Goal: Task Accomplishment & Management: Manage account settings

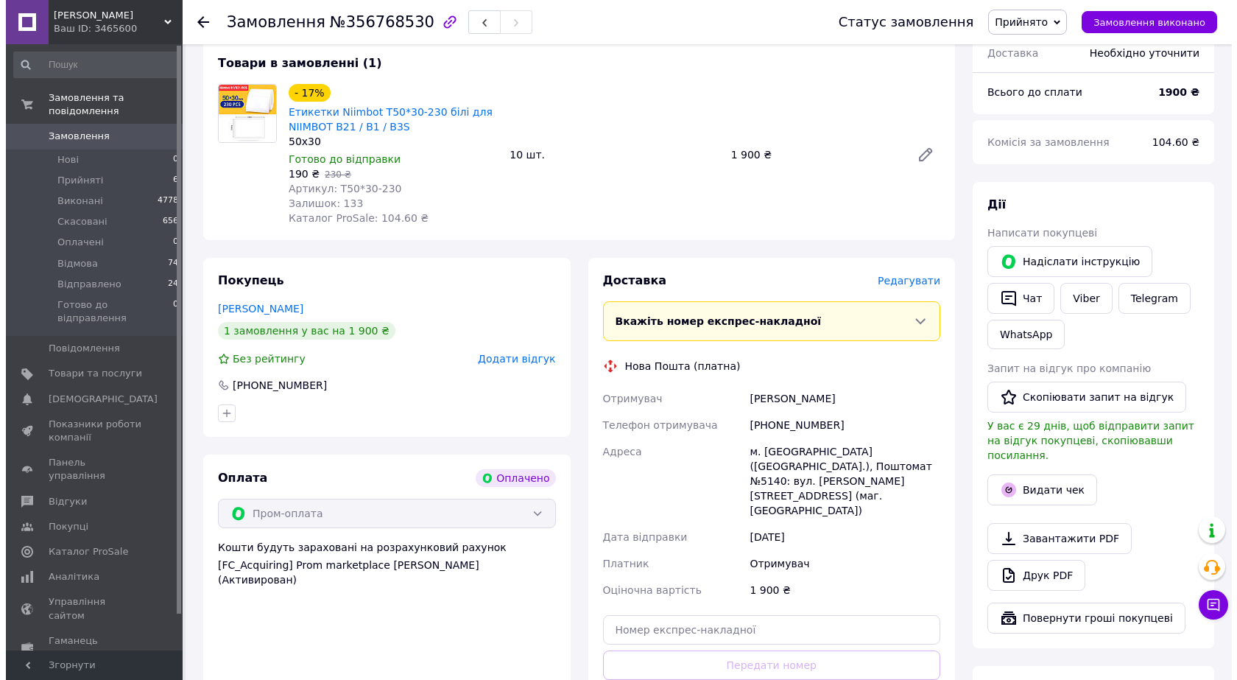
scroll to position [442, 0]
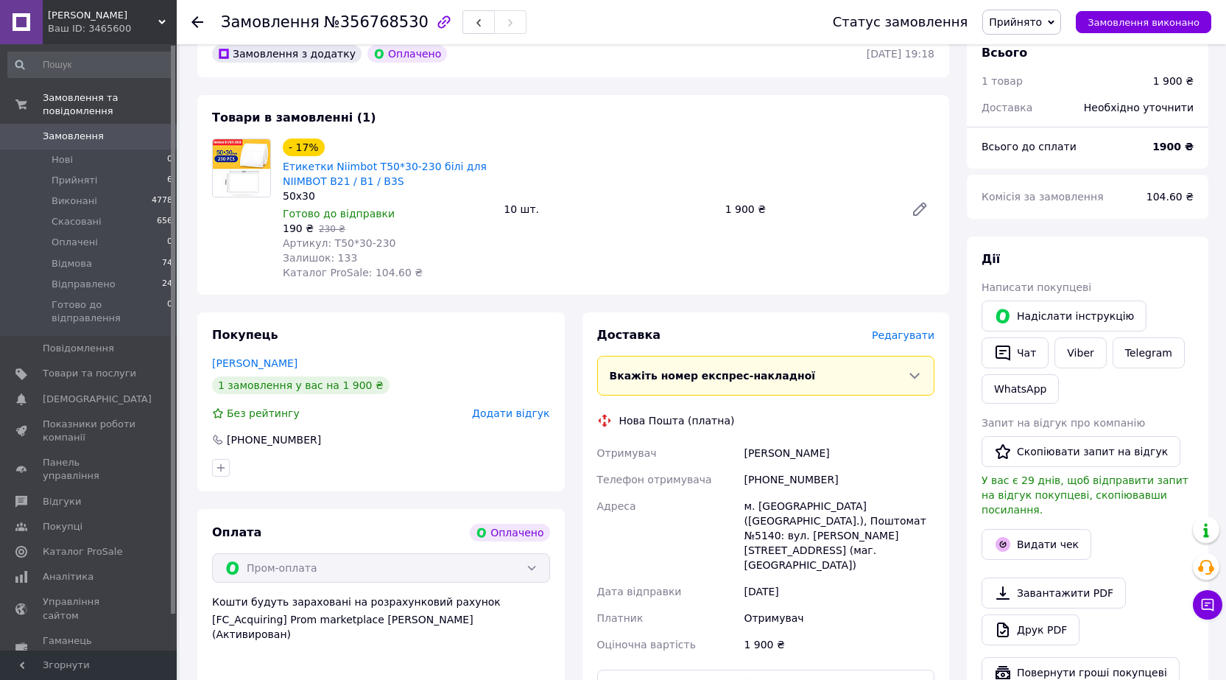
click at [913, 329] on span "Редагувати" at bounding box center [903, 335] width 63 height 12
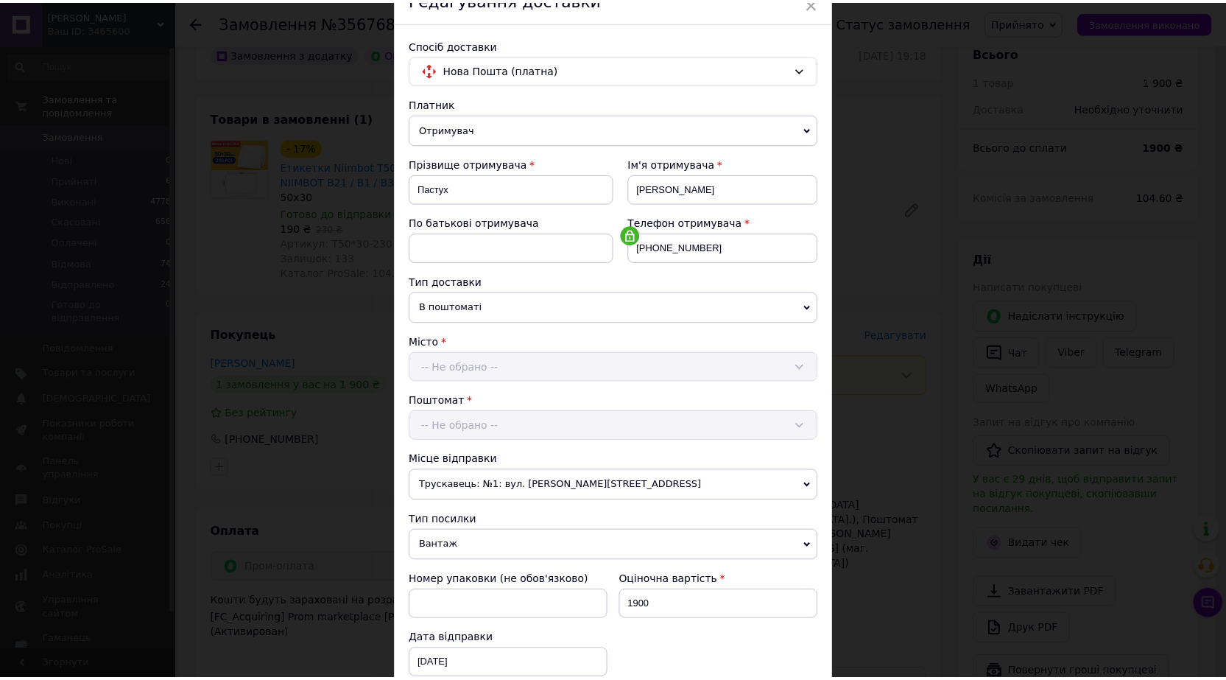
scroll to position [298, 0]
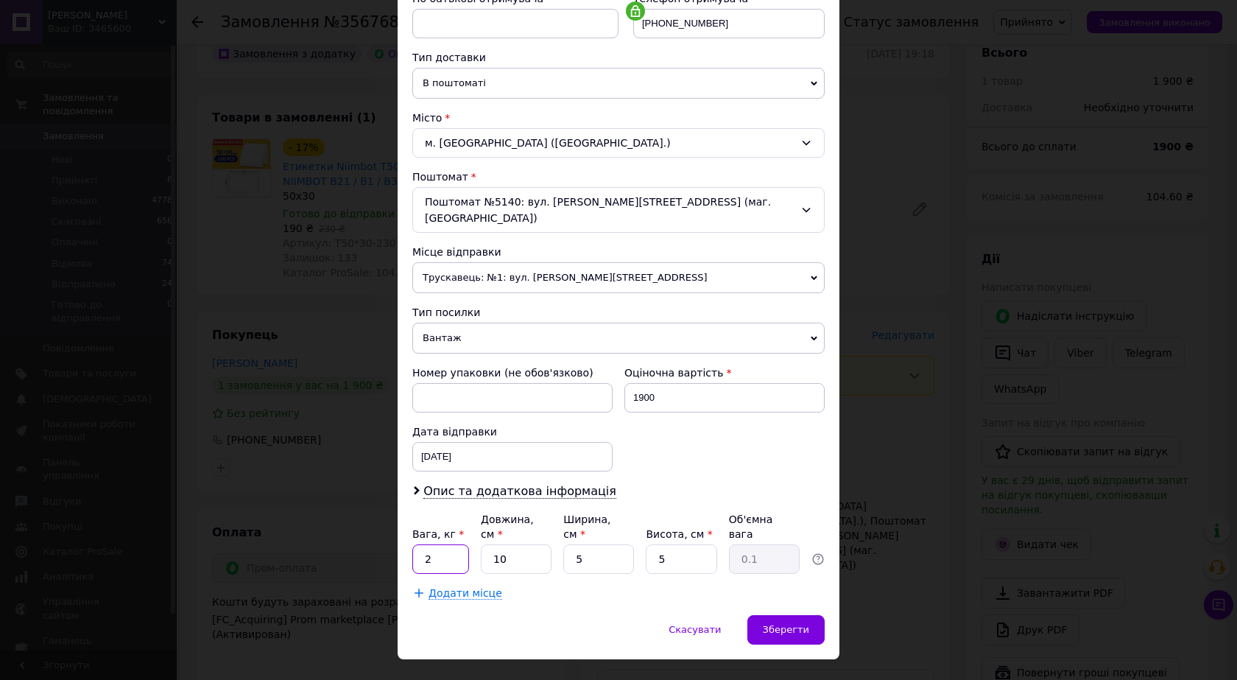
click at [438, 544] on input "2" at bounding box center [440, 558] width 57 height 29
type input "1"
click at [519, 544] on input "10" at bounding box center [516, 558] width 71 height 29
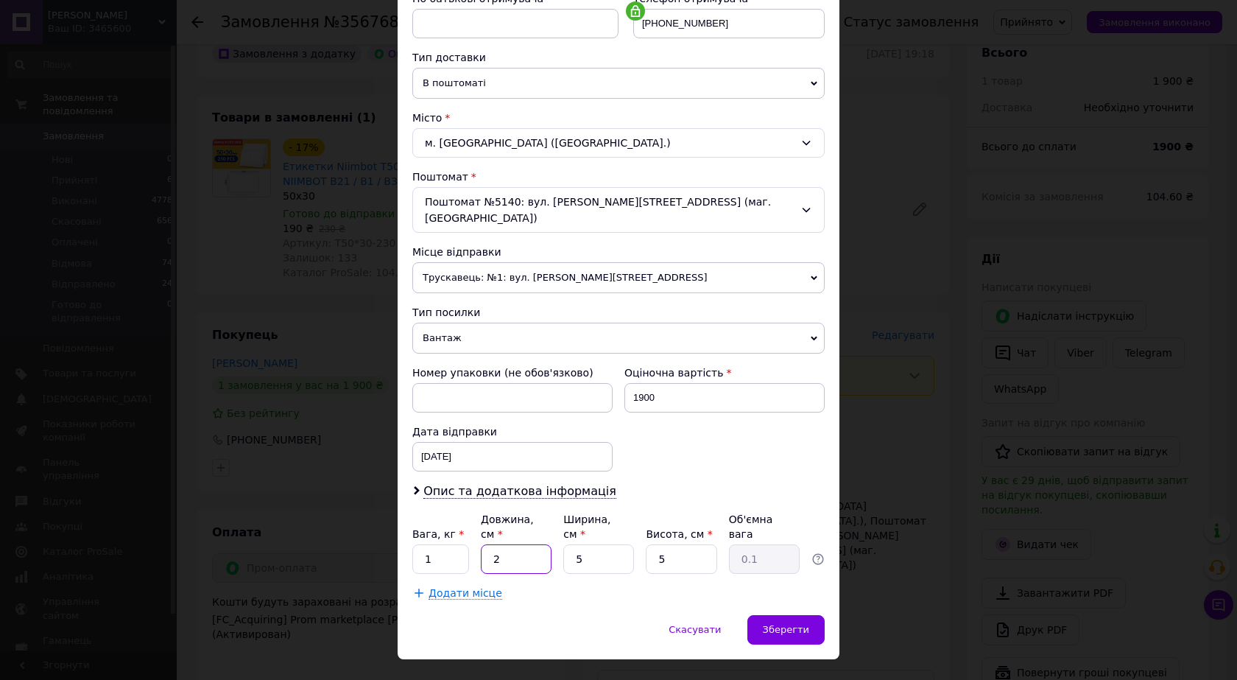
type input "25"
type input "0.16"
type input "25"
click at [604, 544] on input "5" at bounding box center [598, 558] width 71 height 29
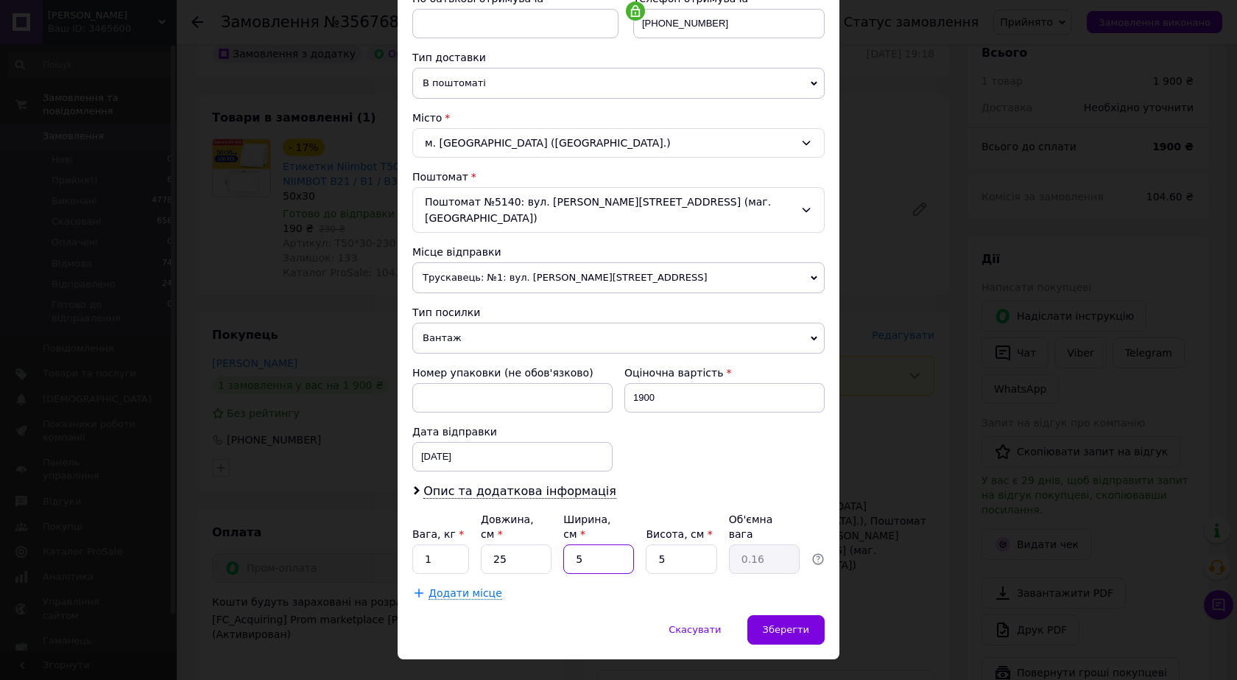
type input "1"
type input "0.1"
type input "18"
type input "0.56"
type input "18"
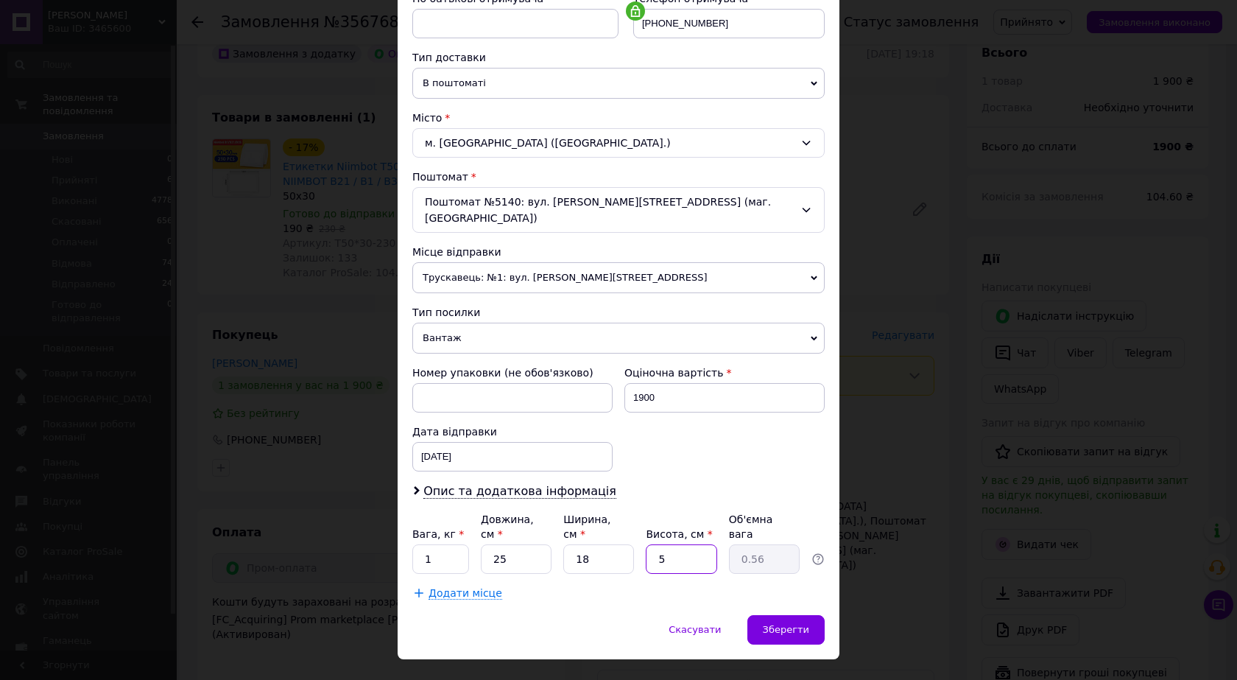
click at [675, 544] on input "5" at bounding box center [681, 558] width 71 height 29
type input "6"
type input "0.68"
type input "6"
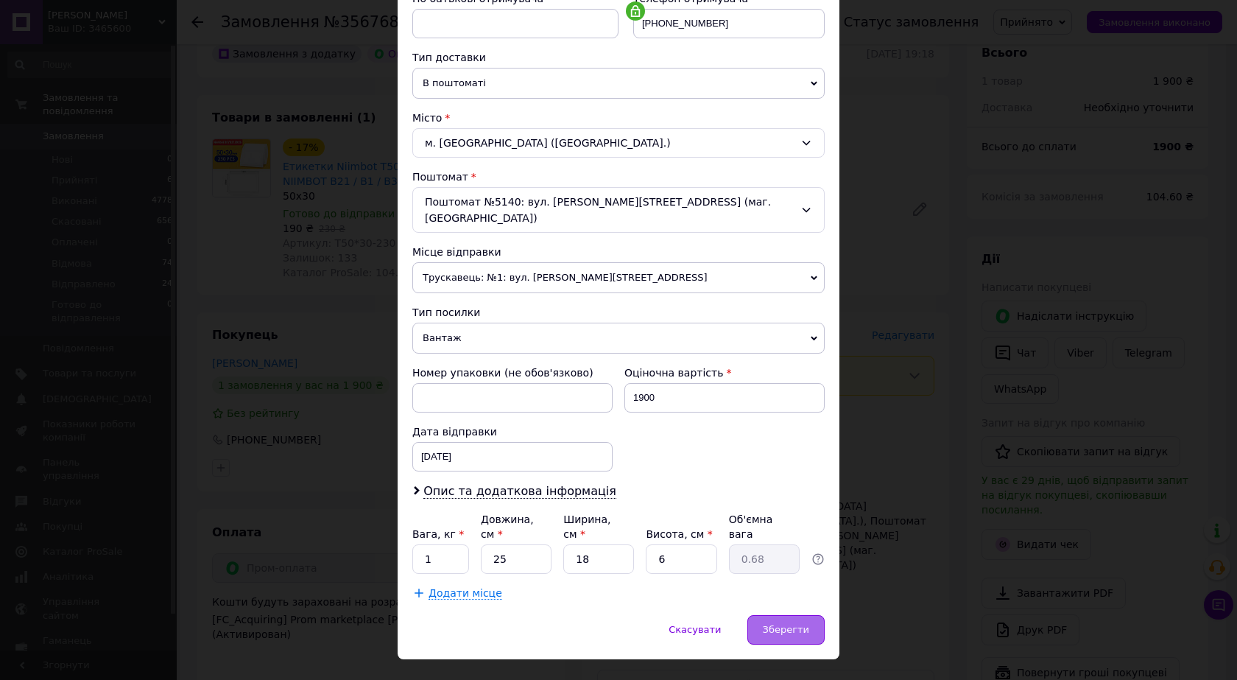
click at [791, 624] on span "Зберегти" at bounding box center [786, 629] width 46 height 11
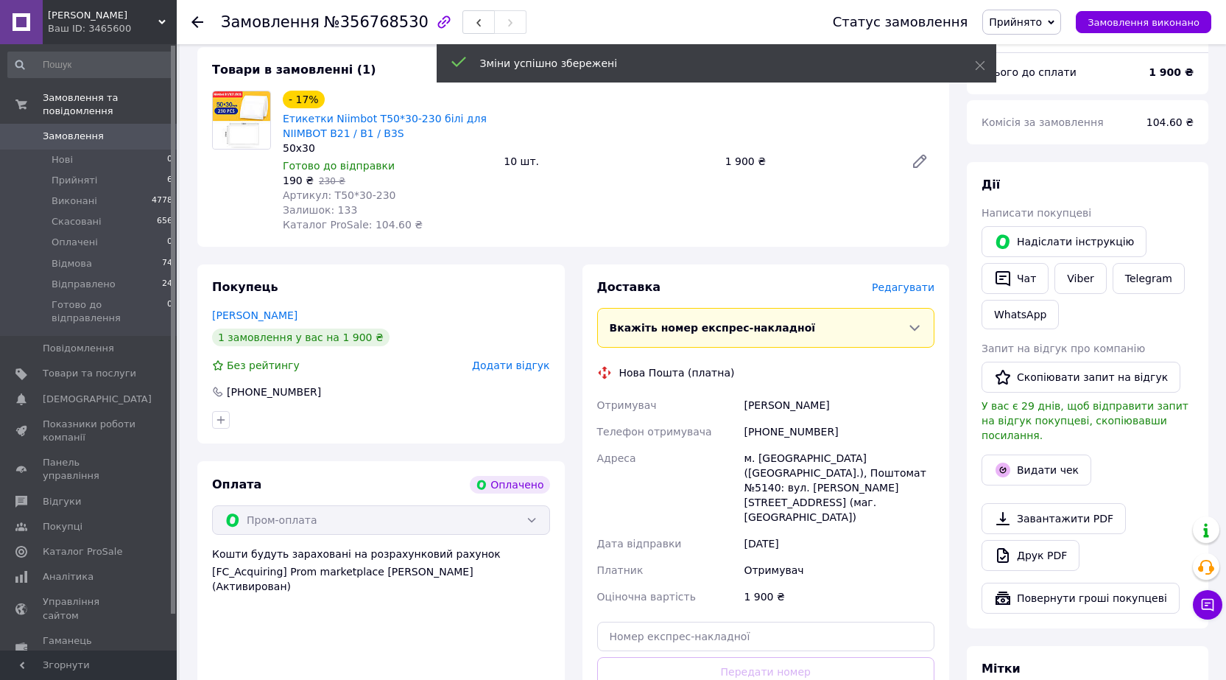
scroll to position [516, 0]
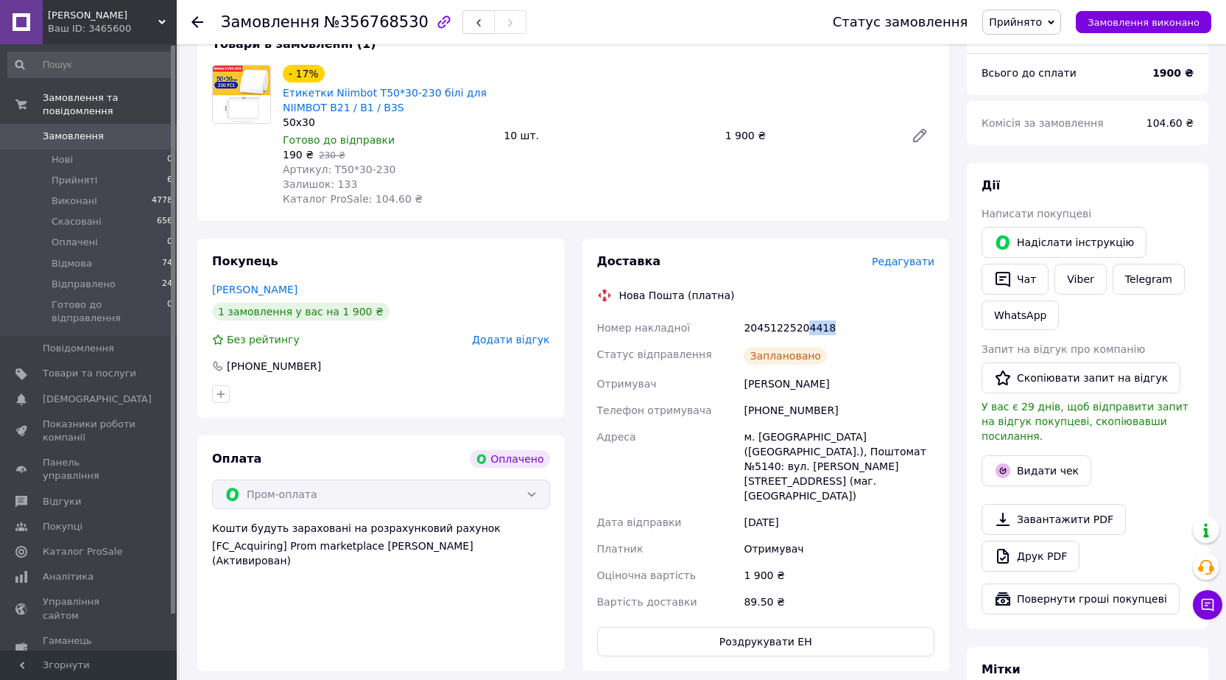
drag, startPoint x: 801, startPoint y: 310, endPoint x: 900, endPoint y: 315, distance: 98.8
click at [894, 315] on div "20451225204418" at bounding box center [839, 328] width 197 height 27
click at [1029, 455] on button "Видати чек" at bounding box center [1037, 470] width 110 height 31
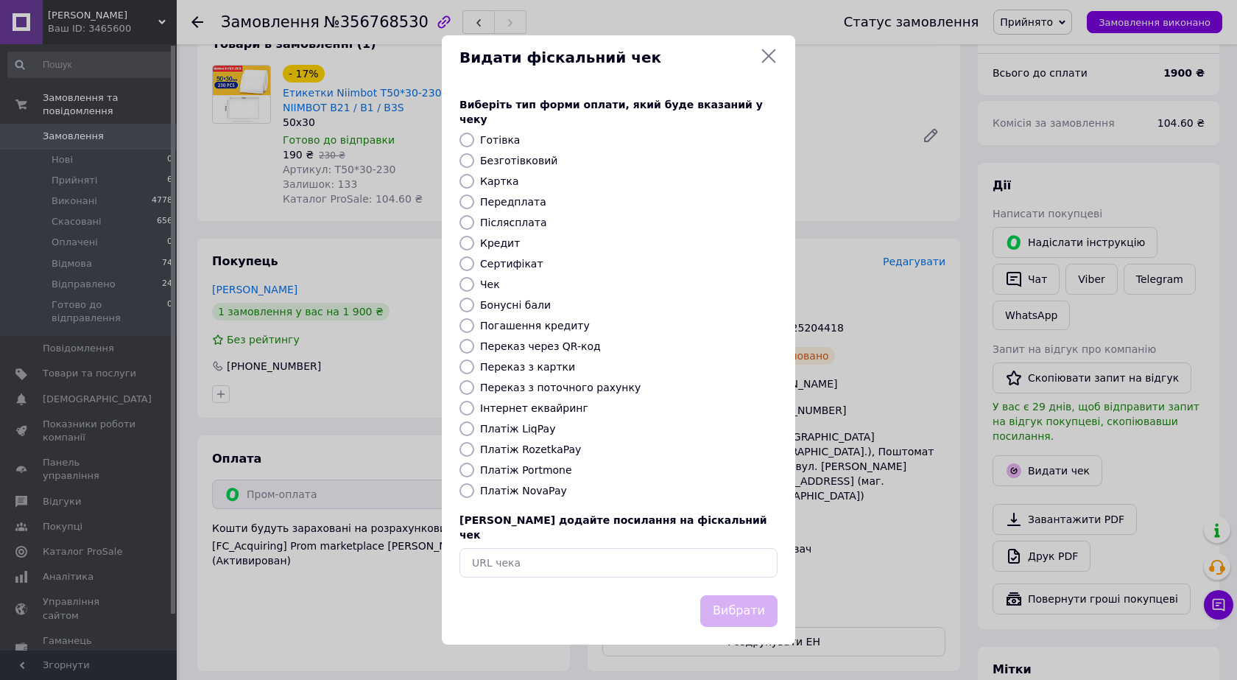
click at [549, 446] on label "Платіж RozetkaPay" at bounding box center [530, 449] width 101 height 12
click at [474, 446] on input "Платіж RozetkaPay" at bounding box center [467, 449] width 15 height 15
radio input "true"
click at [761, 601] on button "Вибрати" at bounding box center [738, 611] width 77 height 32
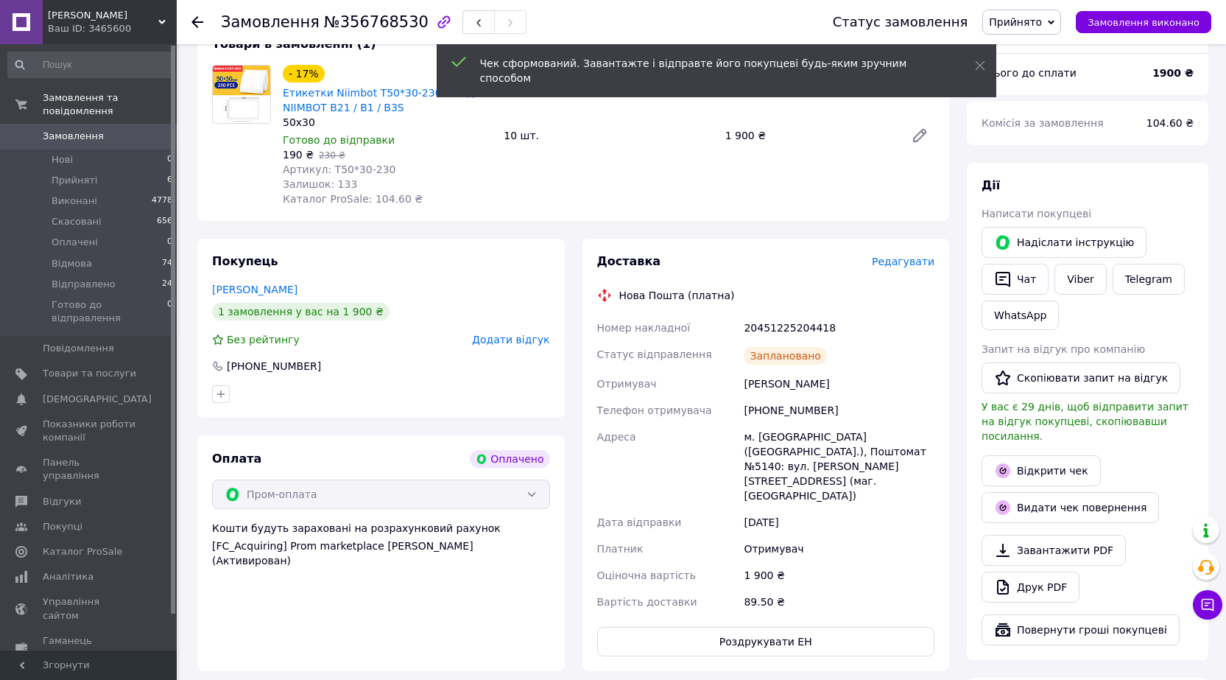
click at [1036, 26] on span "Прийнято" at bounding box center [1015, 22] width 53 height 12
click at [1046, 159] on li "Готово до відправлення" at bounding box center [1051, 162] width 137 height 22
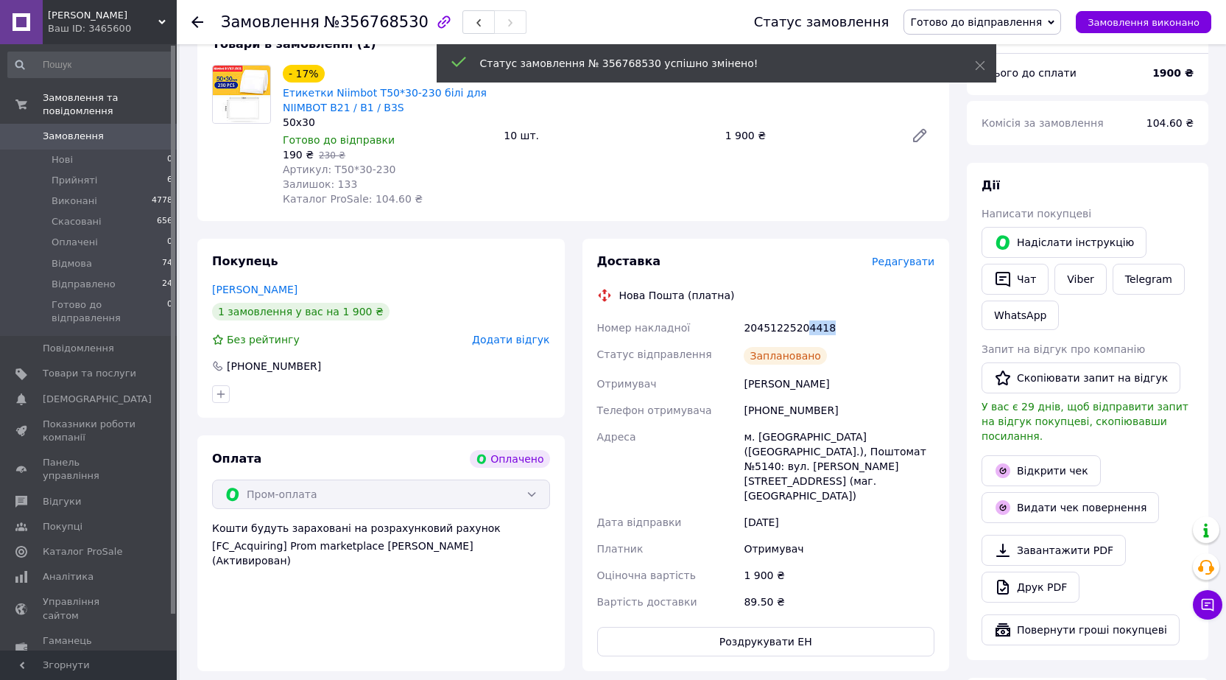
drag, startPoint x: 800, startPoint y: 316, endPoint x: 839, endPoint y: 307, distance: 40.0
click at [837, 315] on div "20451225204418" at bounding box center [839, 328] width 197 height 27
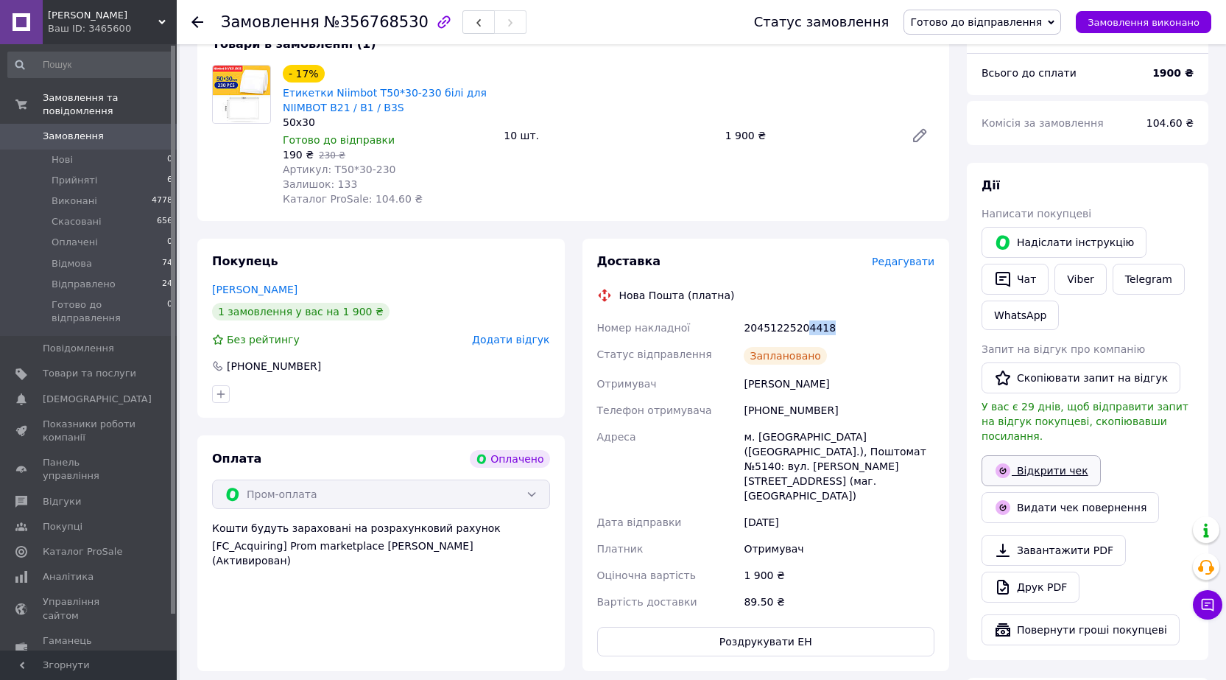
click at [1019, 455] on link "Відкрити чек" at bounding box center [1041, 470] width 119 height 31
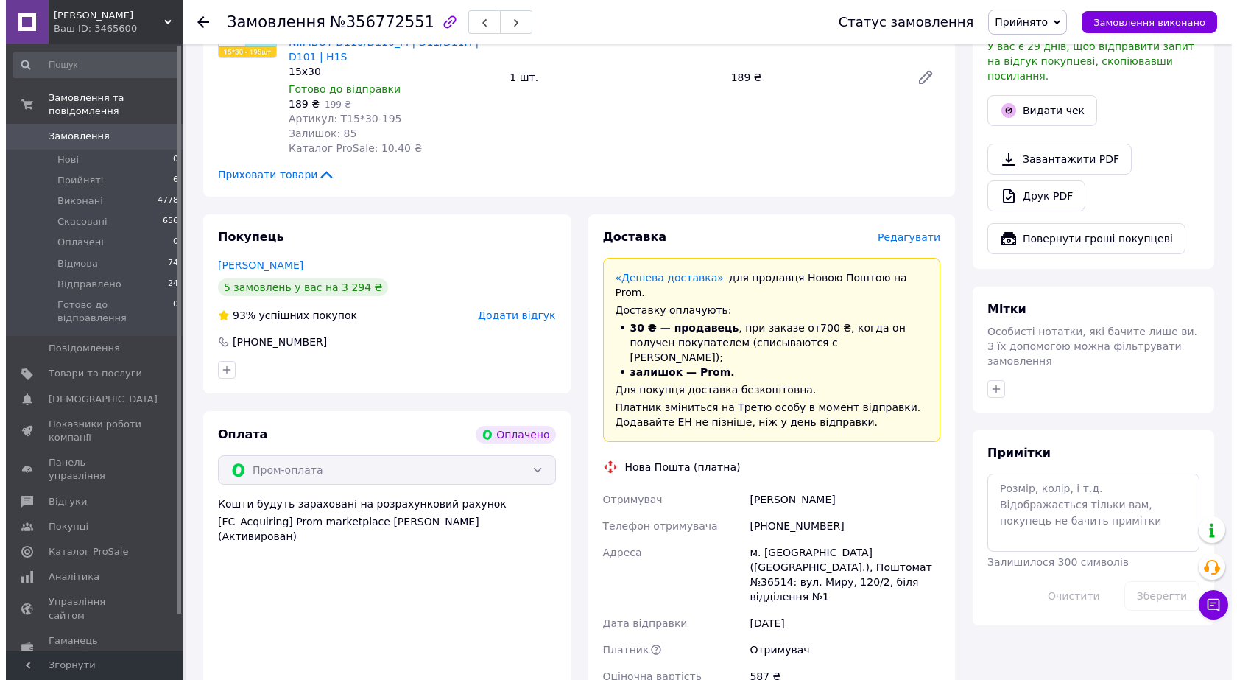
scroll to position [884, 0]
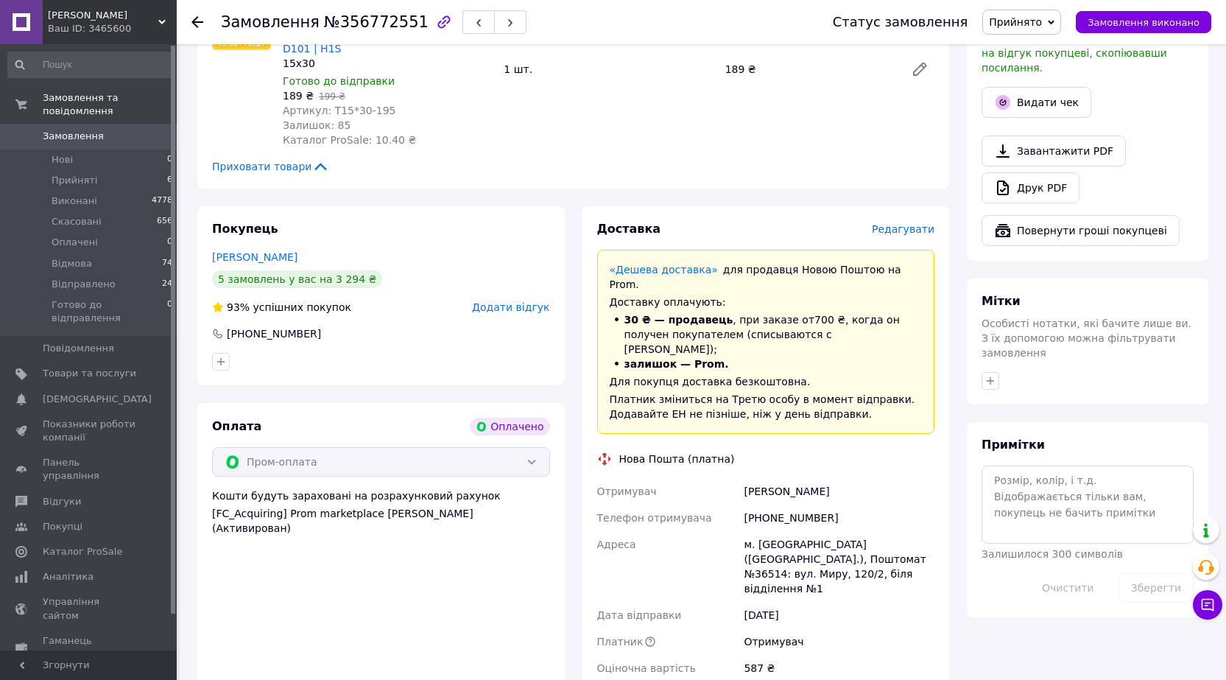
click at [896, 223] on span "Редагувати" at bounding box center [903, 229] width 63 height 12
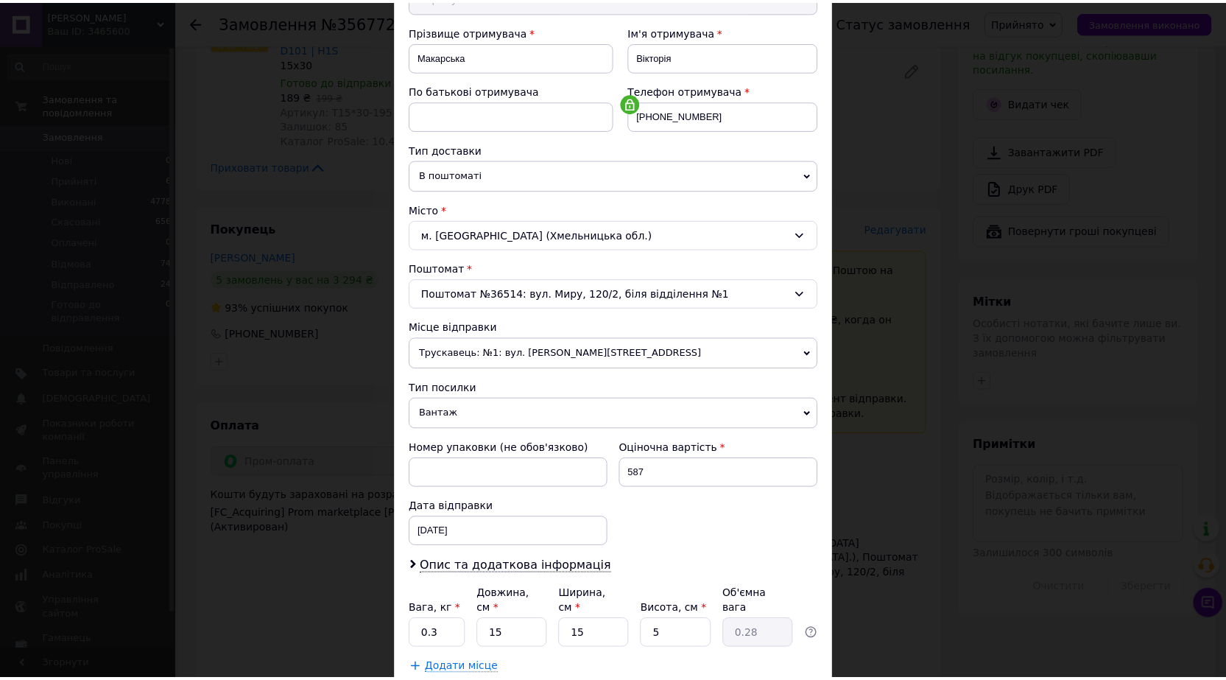
scroll to position [298, 0]
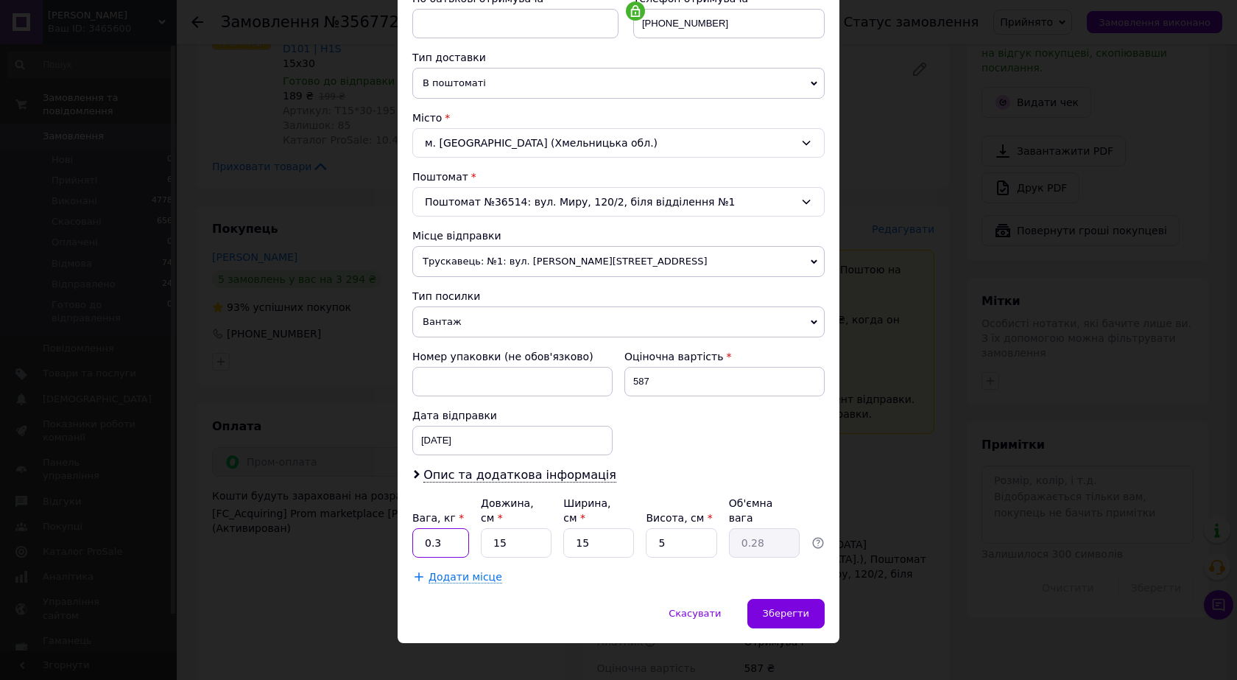
click at [460, 531] on input "0.3" at bounding box center [440, 542] width 57 height 29
type input "0.5"
click at [777, 608] on span "Зберегти" at bounding box center [786, 613] width 46 height 11
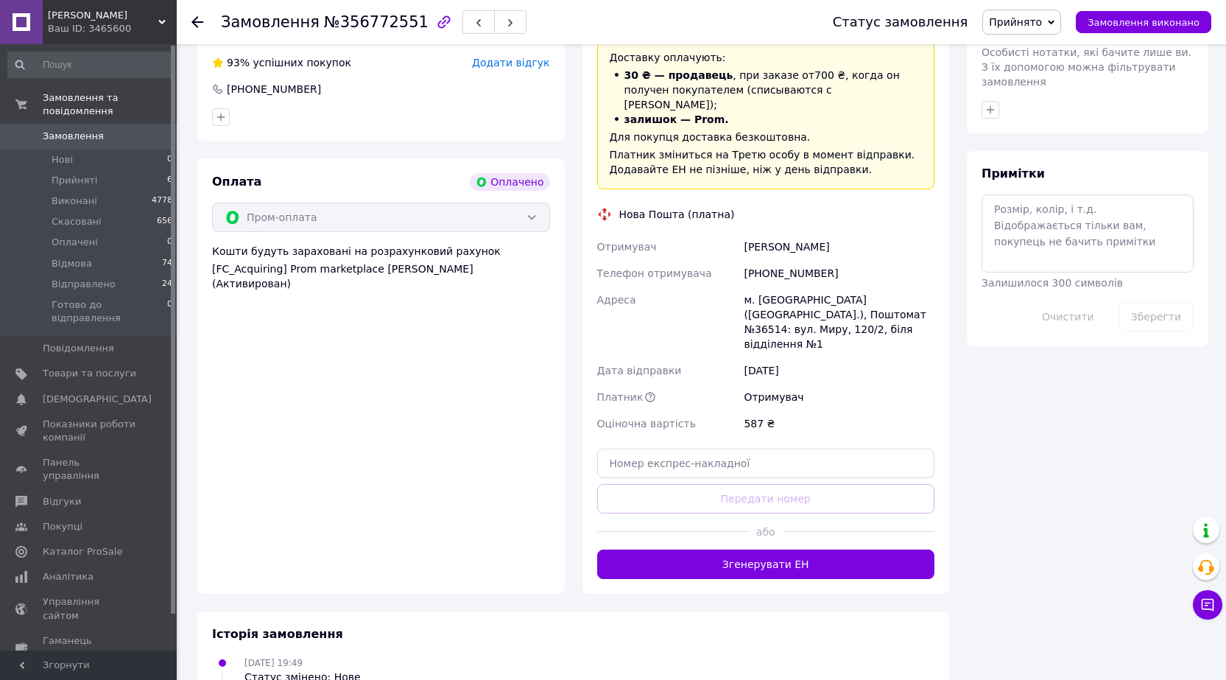
scroll to position [1179, 0]
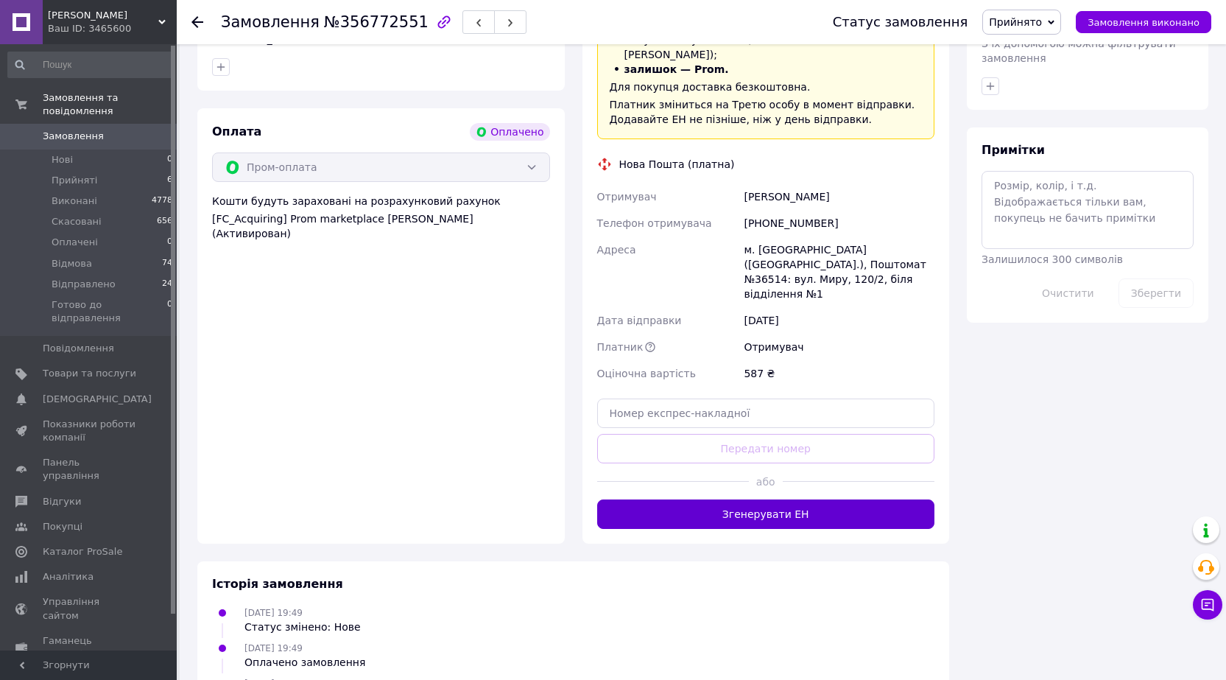
click at [874, 499] on button "Згенерувати ЕН" at bounding box center [766, 513] width 338 height 29
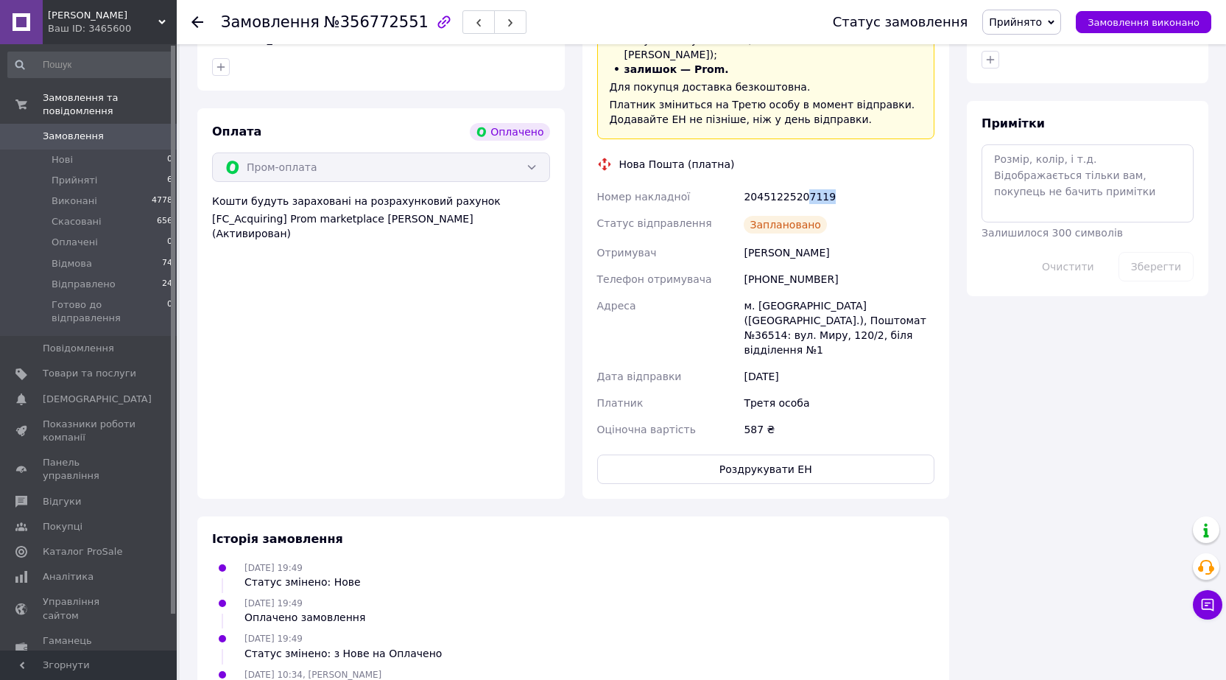
drag, startPoint x: 802, startPoint y: 152, endPoint x: 862, endPoint y: 152, distance: 59.7
click at [860, 183] on div "20451225207119" at bounding box center [839, 196] width 197 height 27
click at [1042, 18] on span "Прийнято" at bounding box center [1015, 22] width 53 height 12
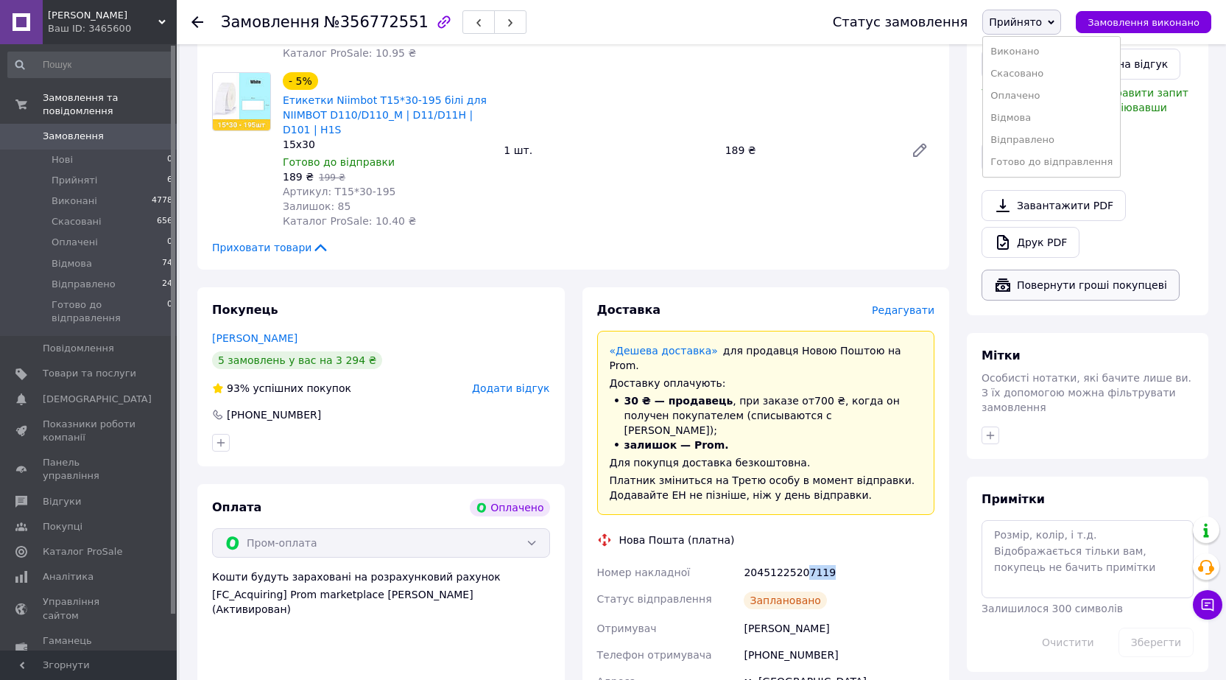
scroll to position [802, 0]
click at [982, 139] on div "Видати чек" at bounding box center [1088, 157] width 218 height 37
click at [986, 142] on button "Видати чек" at bounding box center [1037, 157] width 110 height 31
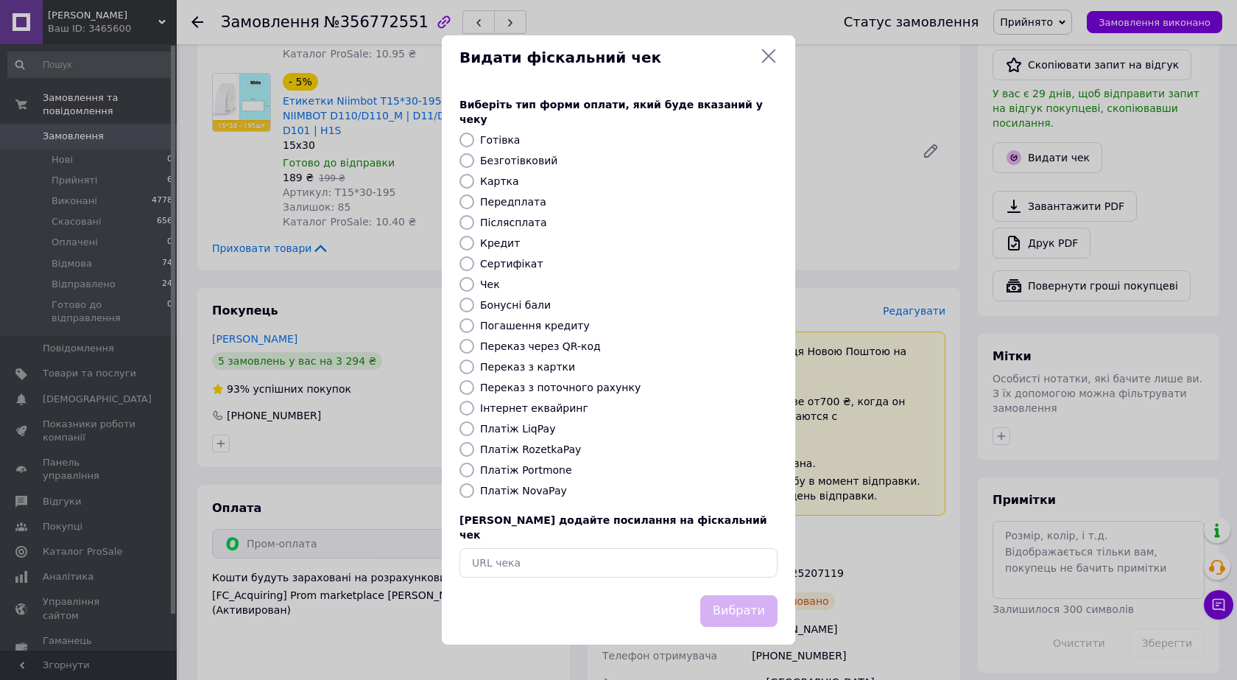
click at [533, 449] on label "Платіж RozetkaPay" at bounding box center [530, 449] width 101 height 12
click at [474, 449] on input "Платіж RozetkaPay" at bounding box center [467, 449] width 15 height 15
radio input "true"
click at [748, 597] on button "Вибрати" at bounding box center [738, 611] width 77 height 32
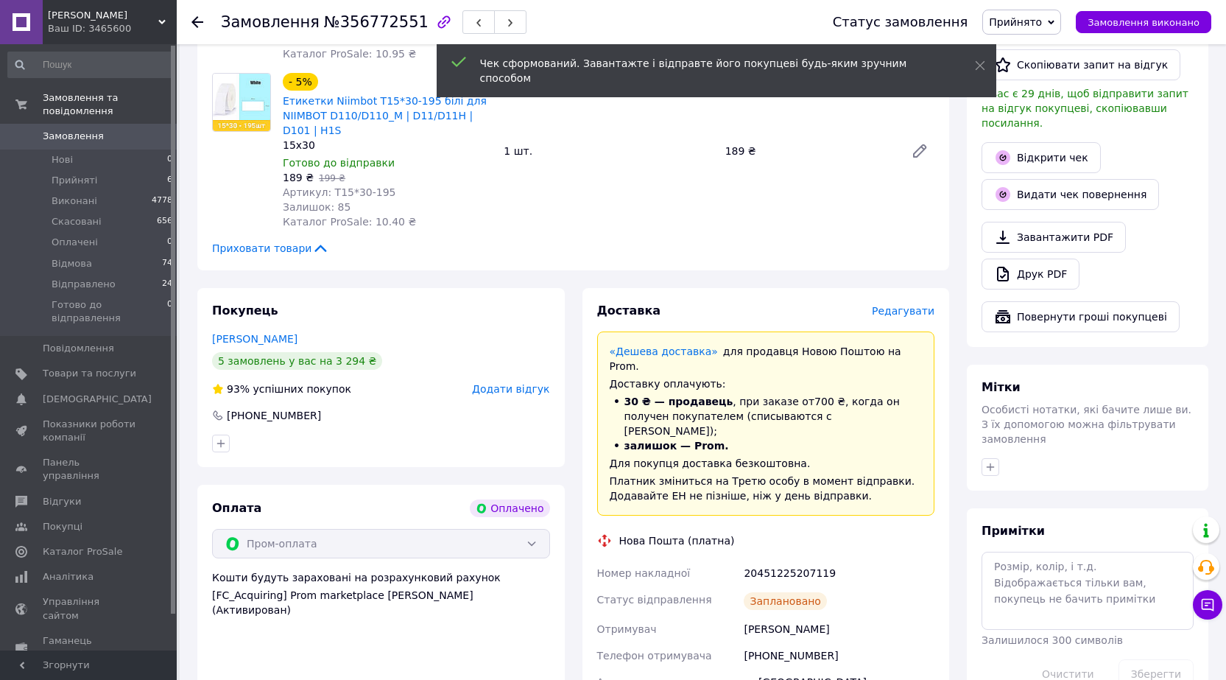
click at [1055, 24] on icon at bounding box center [1051, 22] width 7 height 7
click at [1059, 157] on li "Готово до відправлення" at bounding box center [1051, 162] width 137 height 22
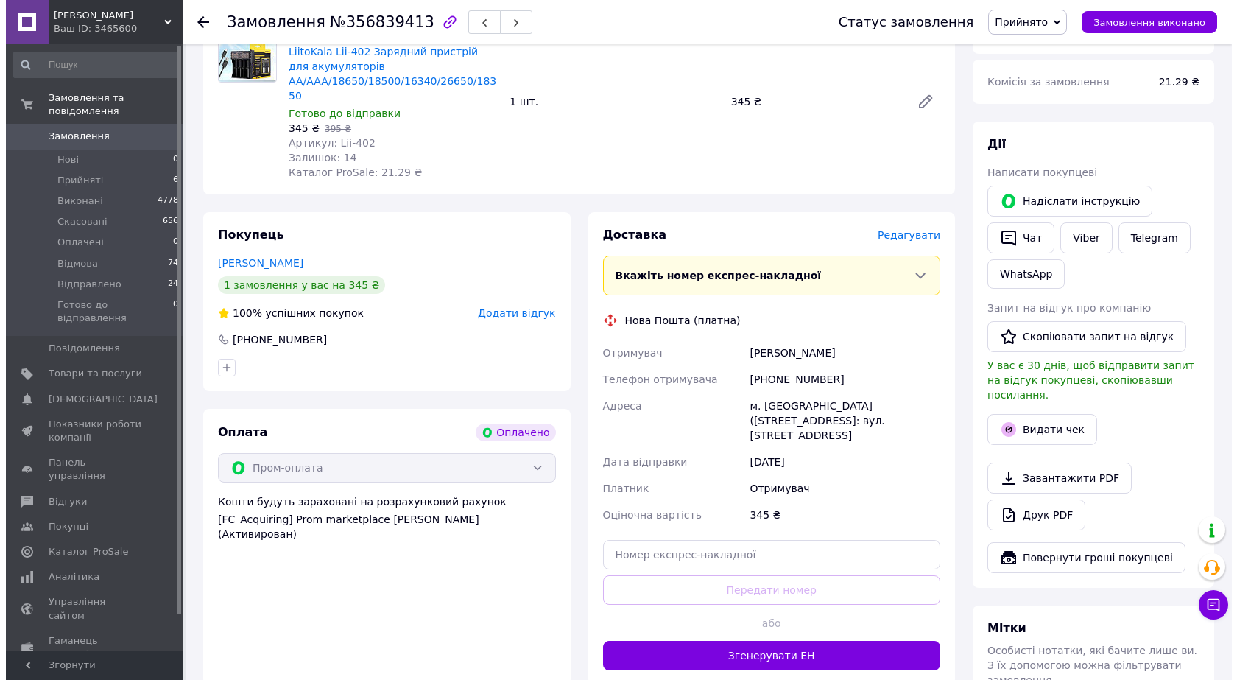
scroll to position [589, 0]
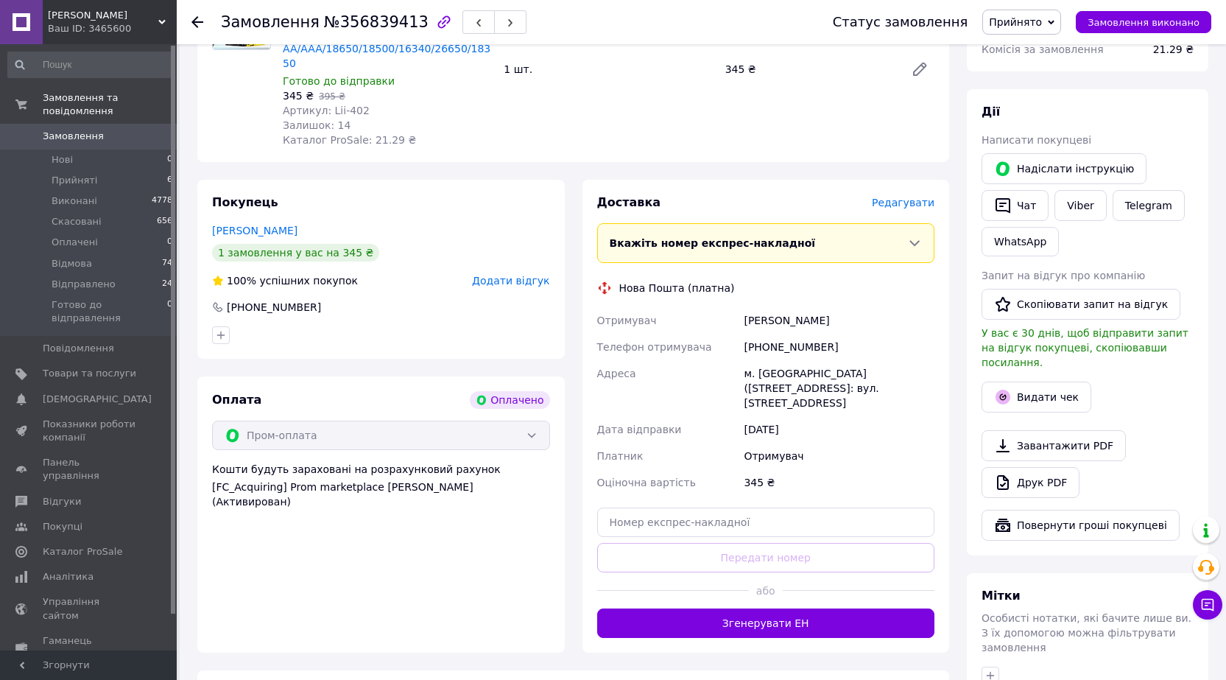
click at [905, 197] on span "Редагувати" at bounding box center [903, 203] width 63 height 12
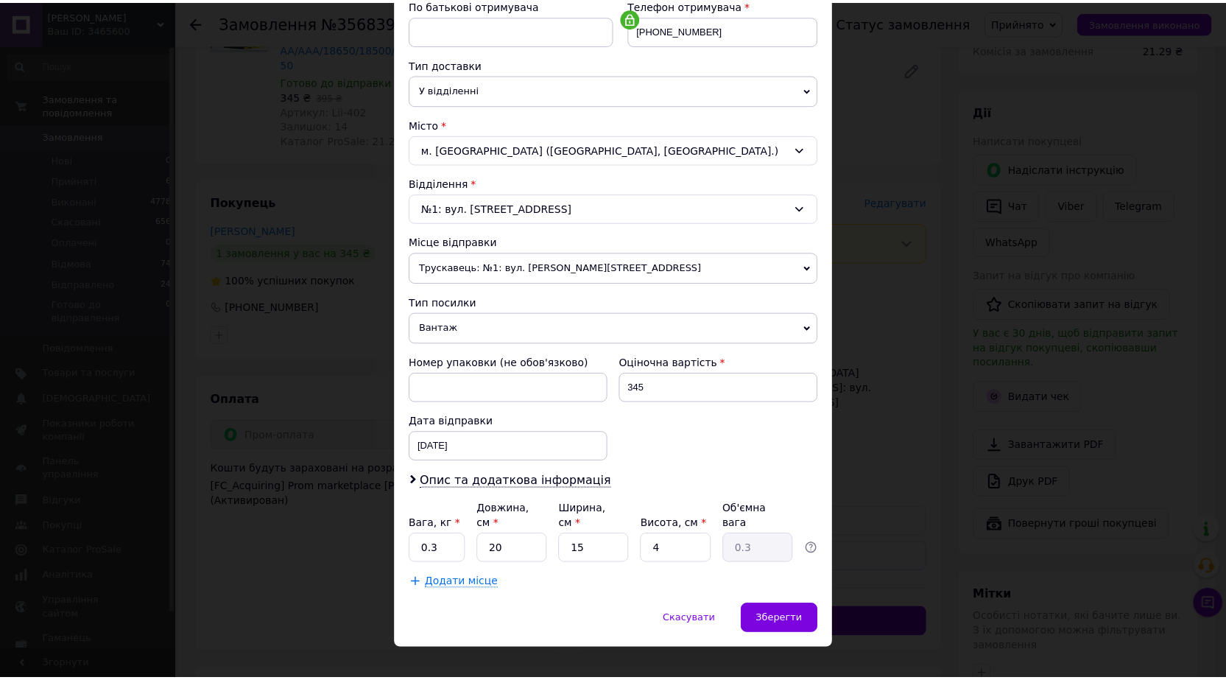
scroll to position [298, 0]
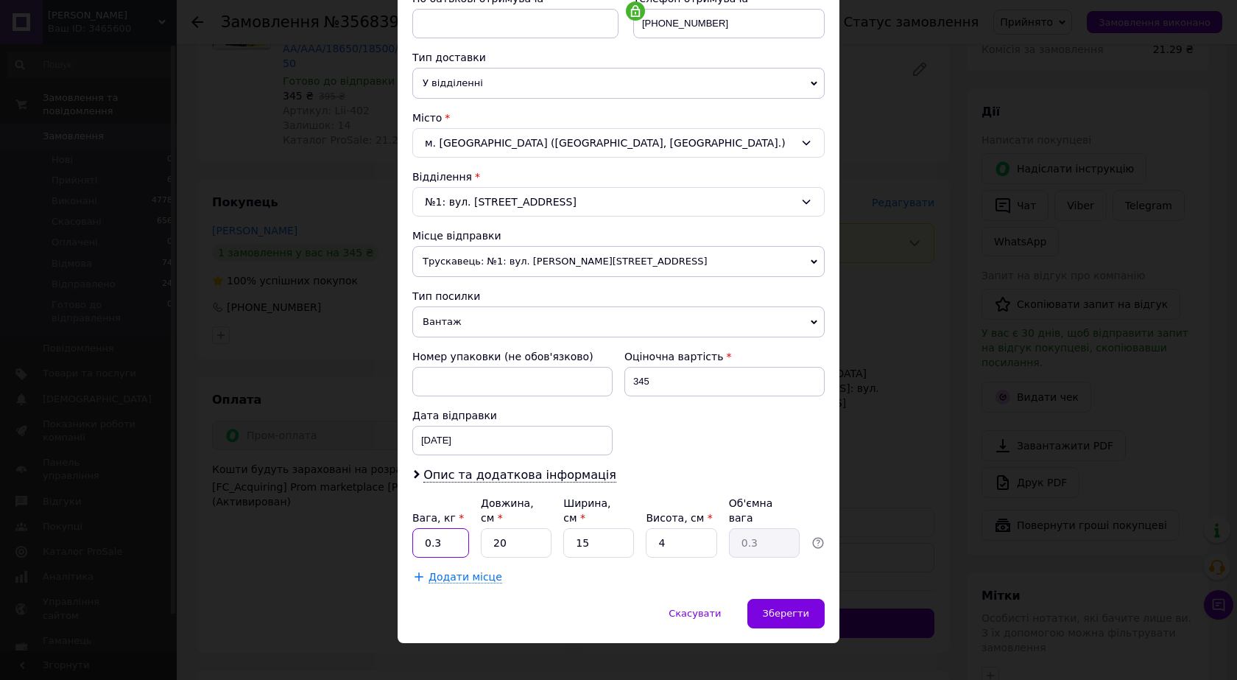
click at [442, 536] on input "0.3" at bounding box center [440, 542] width 57 height 29
click at [899, 462] on div "× Редагування доставки Спосіб доставки Нова Пошта (платна) Платник Отримувач Ві…" at bounding box center [618, 340] width 1237 height 680
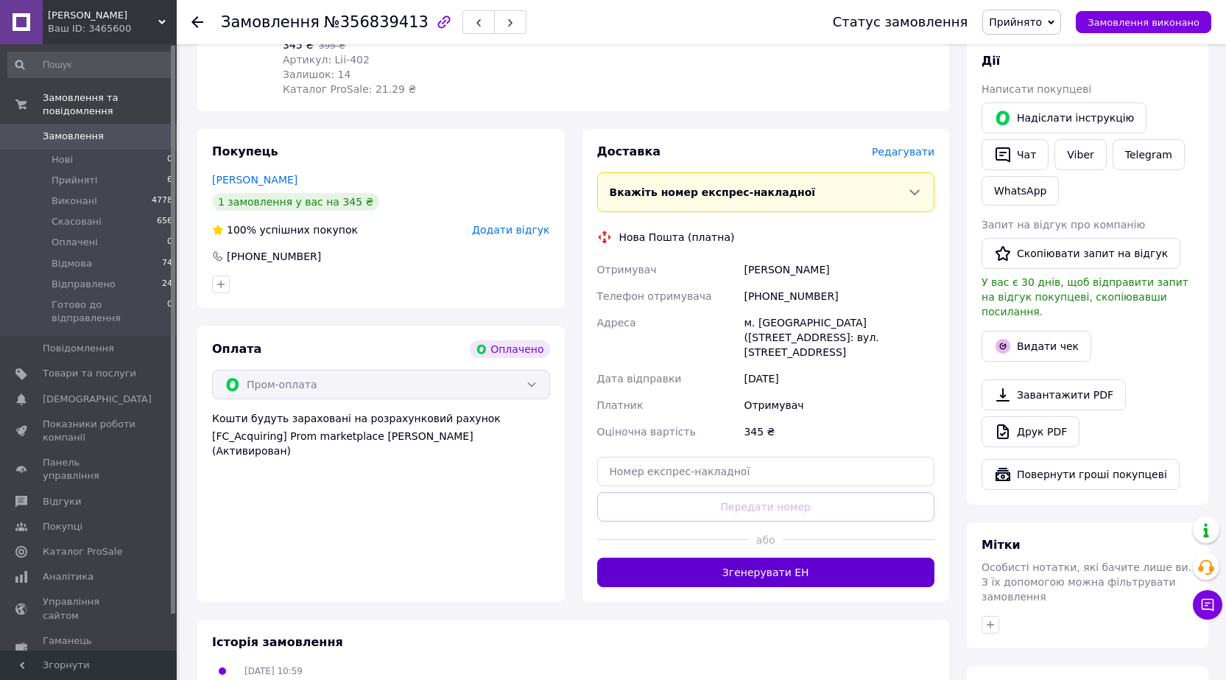
scroll to position [663, 0]
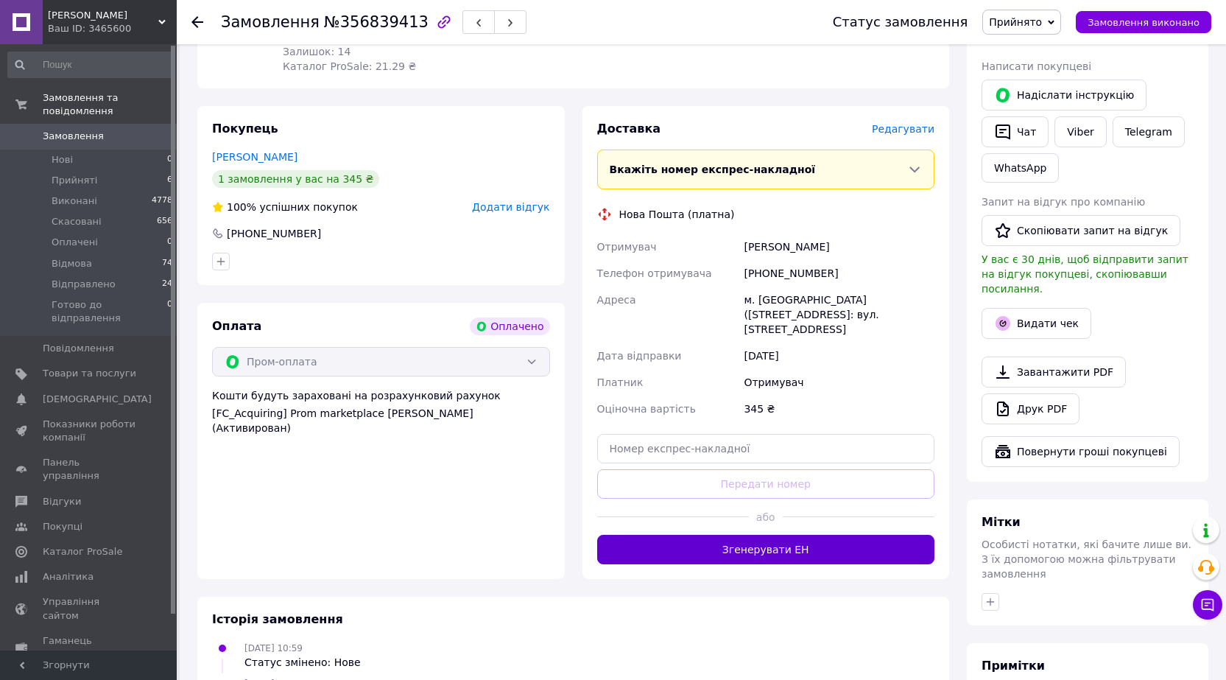
click at [831, 535] on button "Згенерувати ЕН" at bounding box center [766, 549] width 338 height 29
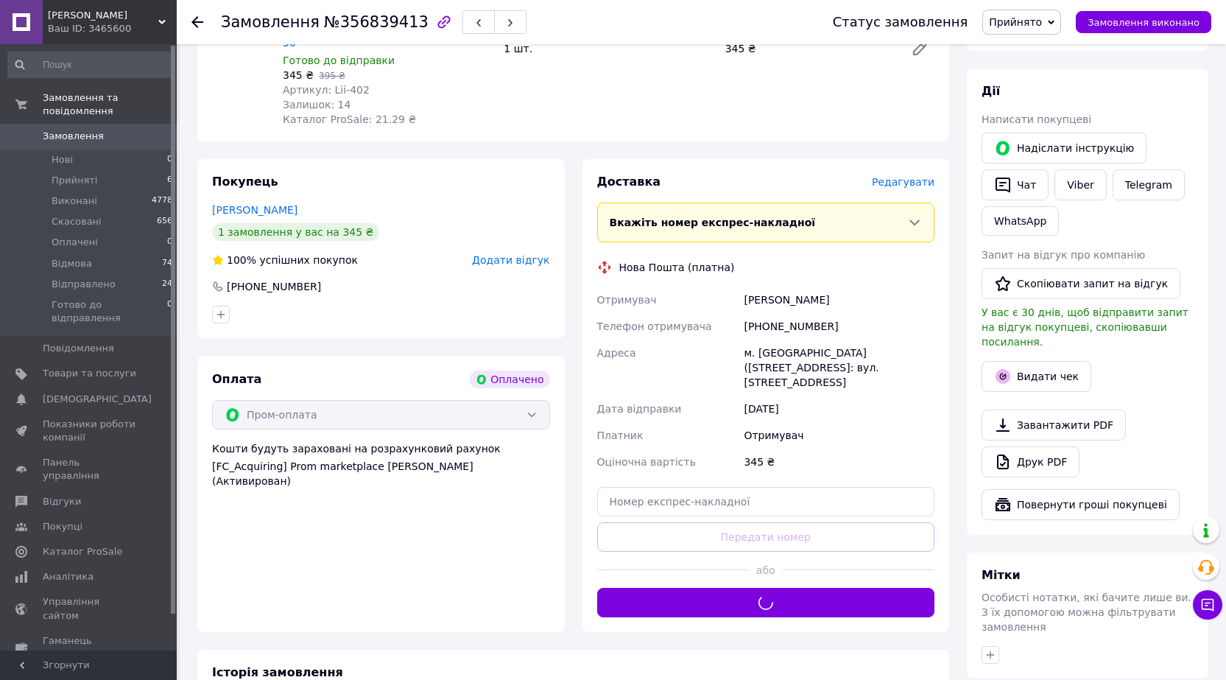
scroll to position [516, 0]
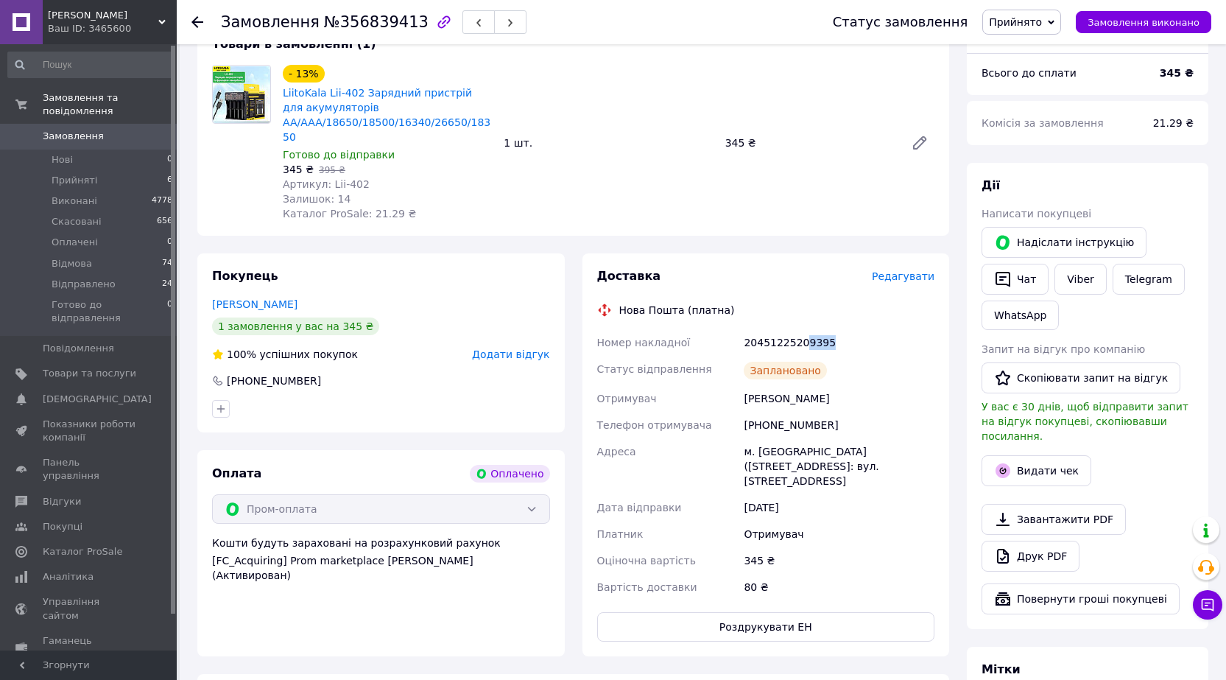
drag, startPoint x: 801, startPoint y: 312, endPoint x: 914, endPoint y: 329, distance: 114.0
click at [869, 329] on div "20451225209395" at bounding box center [839, 342] width 197 height 27
click at [1030, 455] on button "Видати чек" at bounding box center [1037, 470] width 110 height 31
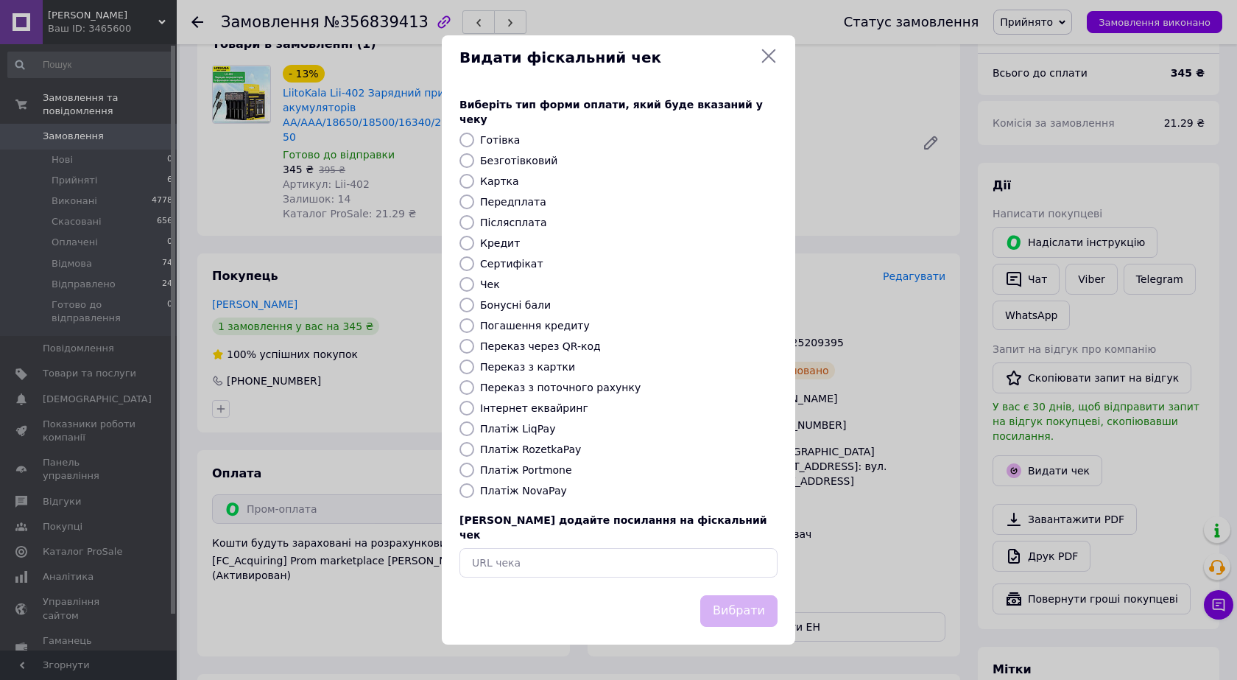
click at [542, 447] on label "Платіж RozetkaPay" at bounding box center [530, 449] width 101 height 12
click at [474, 447] on input "Платіж RozetkaPay" at bounding box center [467, 449] width 15 height 15
radio input "true"
click at [734, 606] on button "Вибрати" at bounding box center [738, 611] width 77 height 32
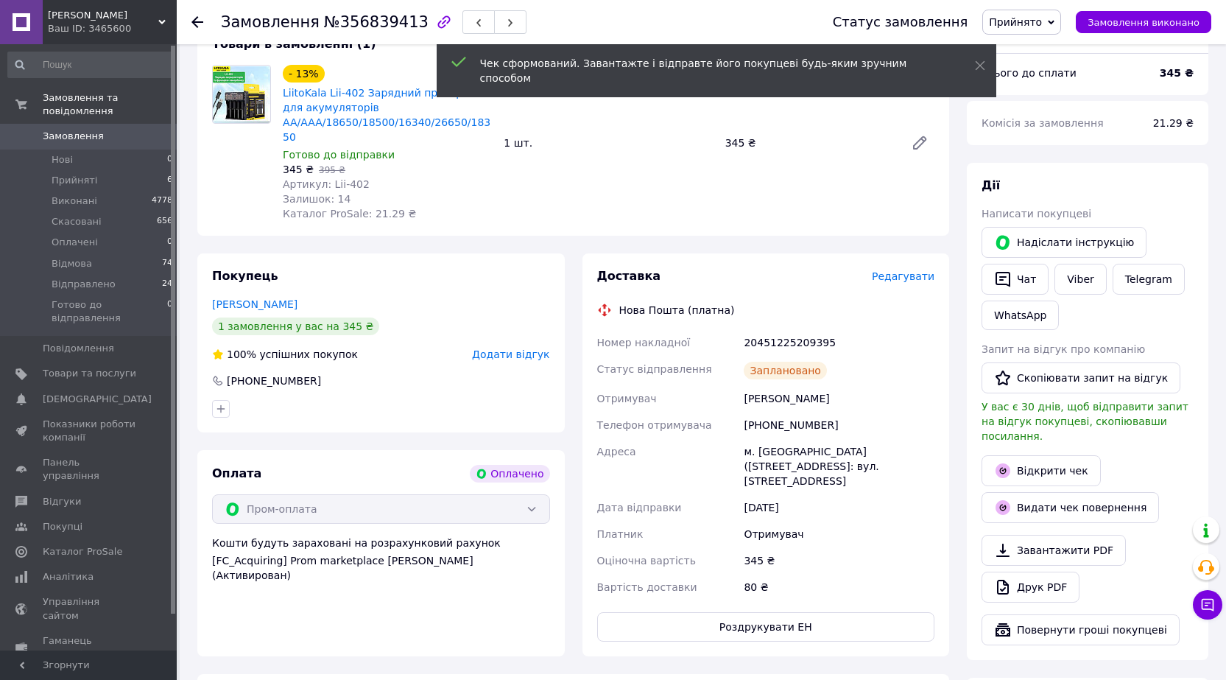
drag, startPoint x: 1024, startPoint y: 445, endPoint x: 1016, endPoint y: 411, distance: 34.8
click at [1024, 455] on link "Відкрити чек" at bounding box center [1041, 470] width 119 height 31
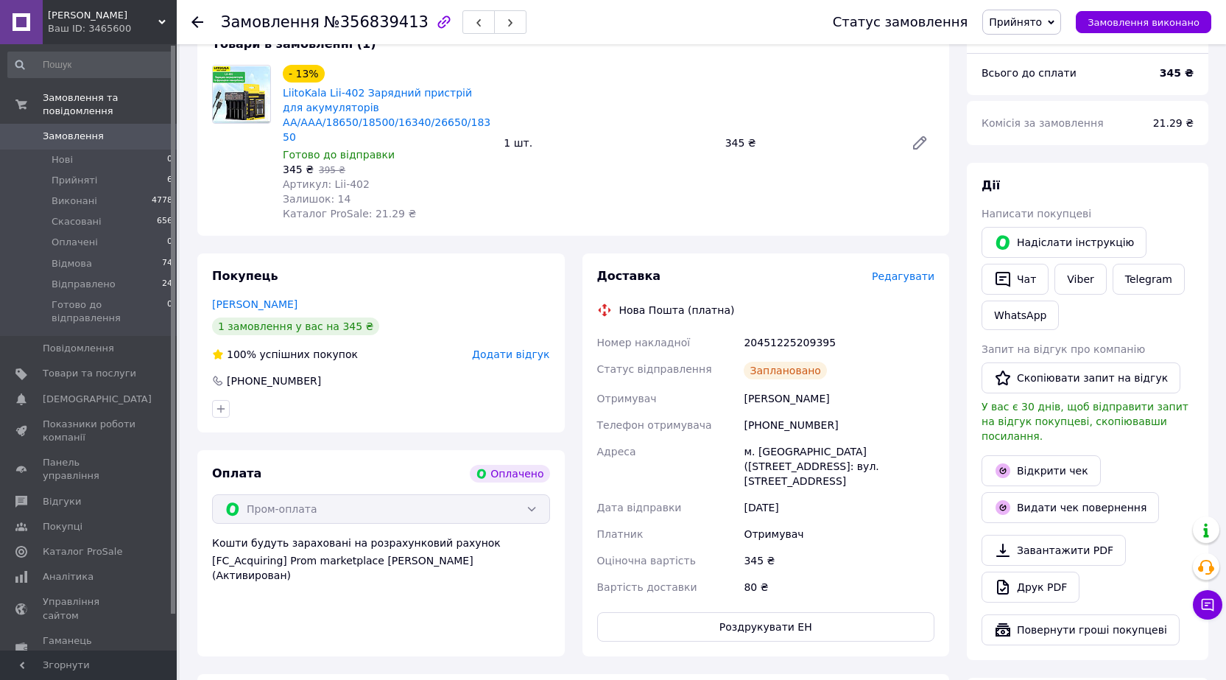
click at [1061, 14] on span "Прийнято" at bounding box center [1022, 22] width 79 height 25
click at [1016, 164] on li "Готово до відправлення" at bounding box center [1051, 162] width 137 height 22
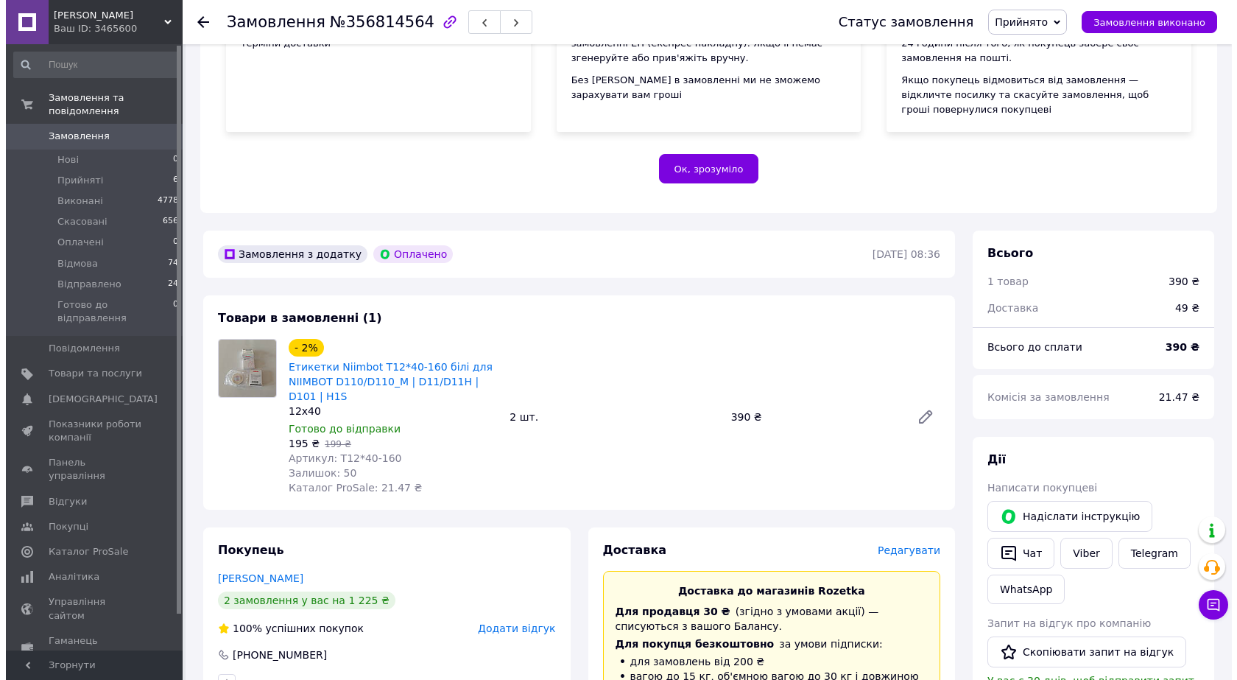
scroll to position [589, 0]
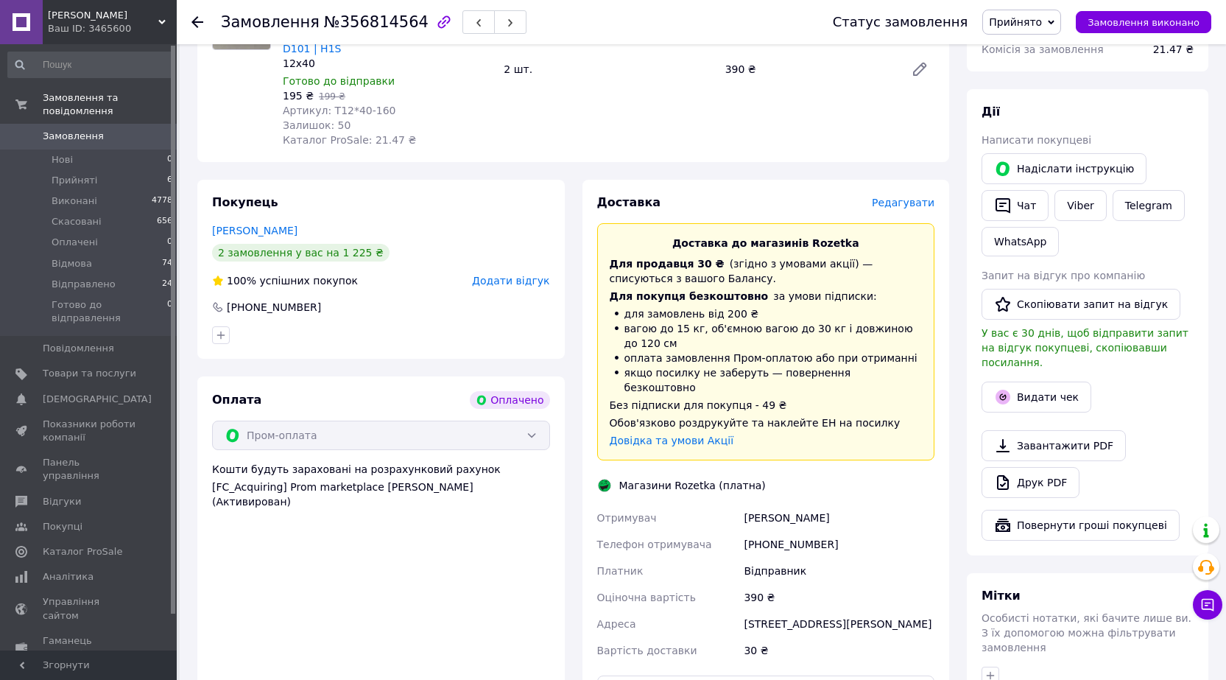
click at [896, 197] on span "Редагувати" at bounding box center [903, 203] width 63 height 12
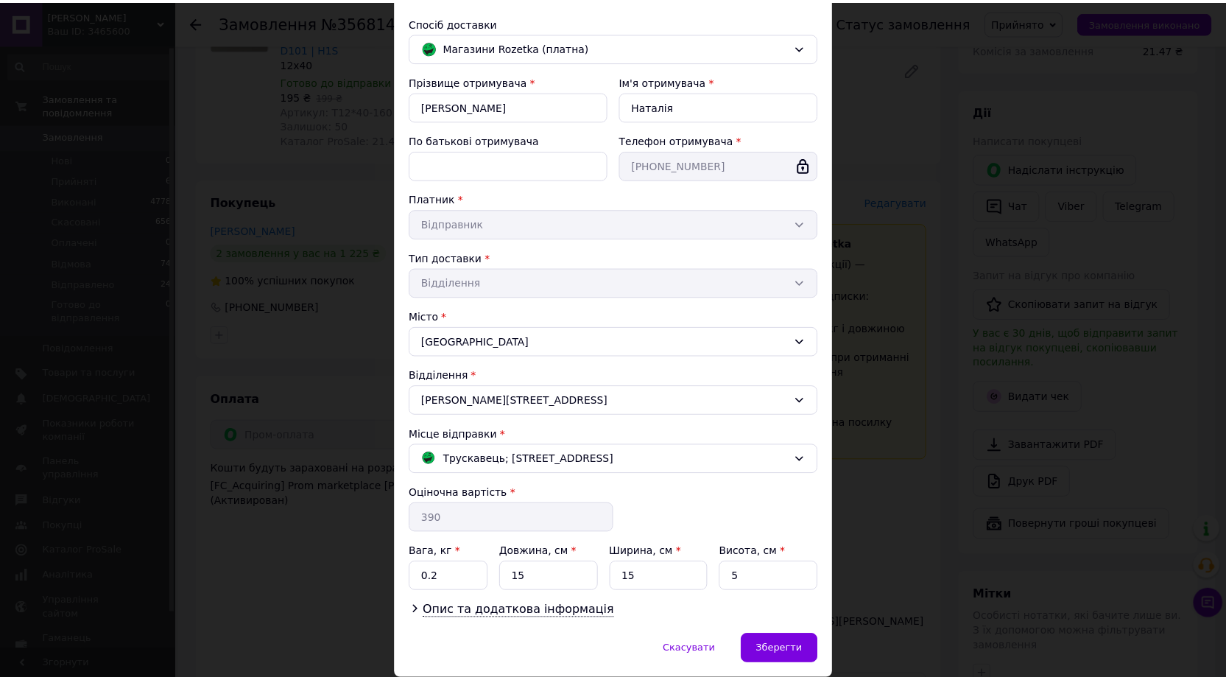
scroll to position [148, 0]
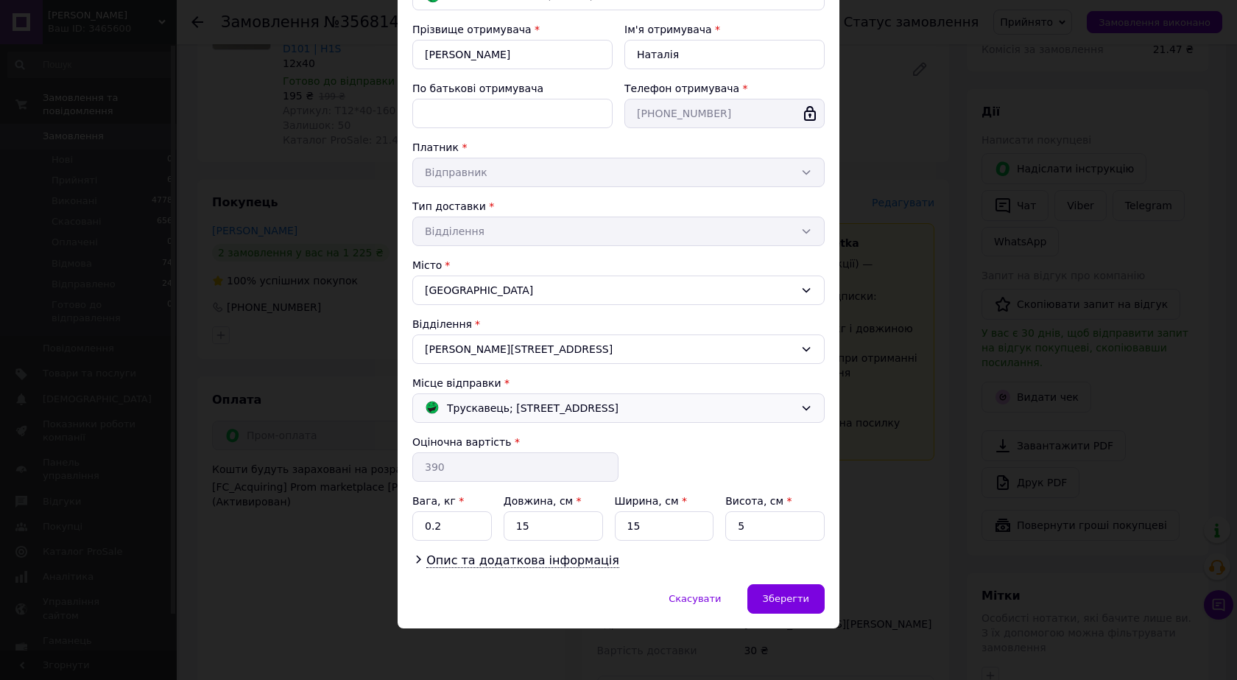
click at [597, 412] on div "Трускавець; Стебницька, 43 А" at bounding box center [609, 408] width 377 height 16
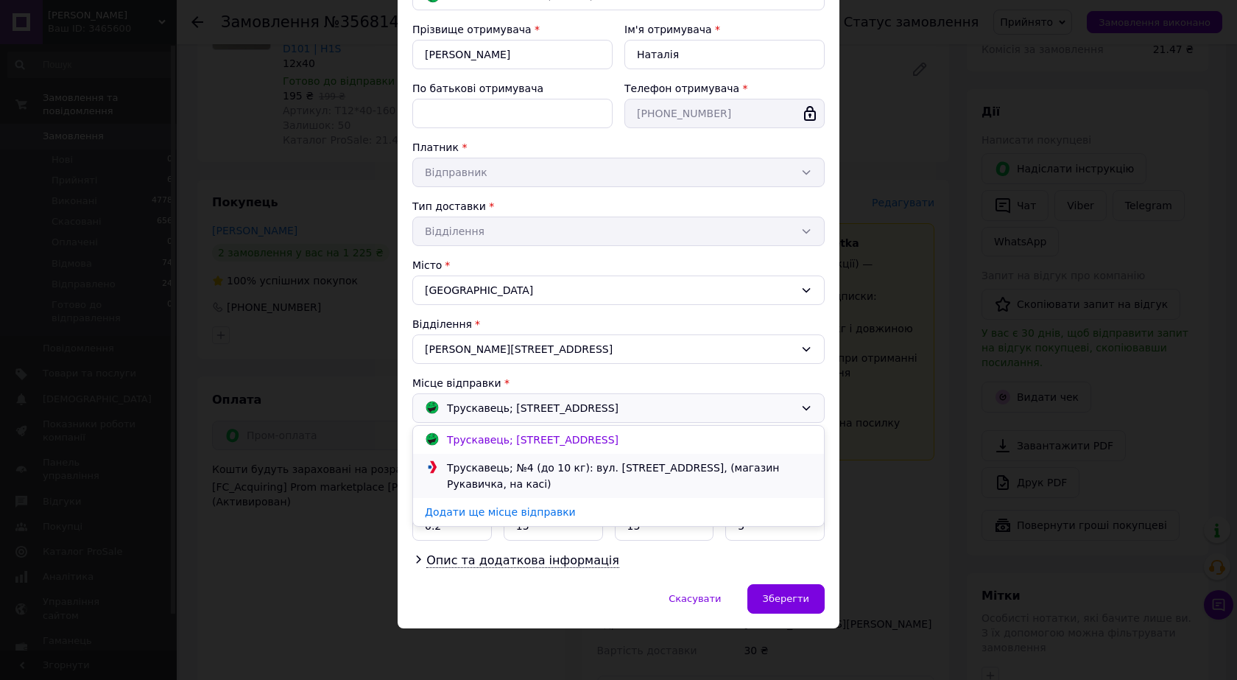
click at [550, 475] on div "Трускавець; №4 (до 10 кг): вул. Українки Лесі, 3, (магазин Рукавичка, на касі)" at bounding box center [629, 476] width 373 height 32
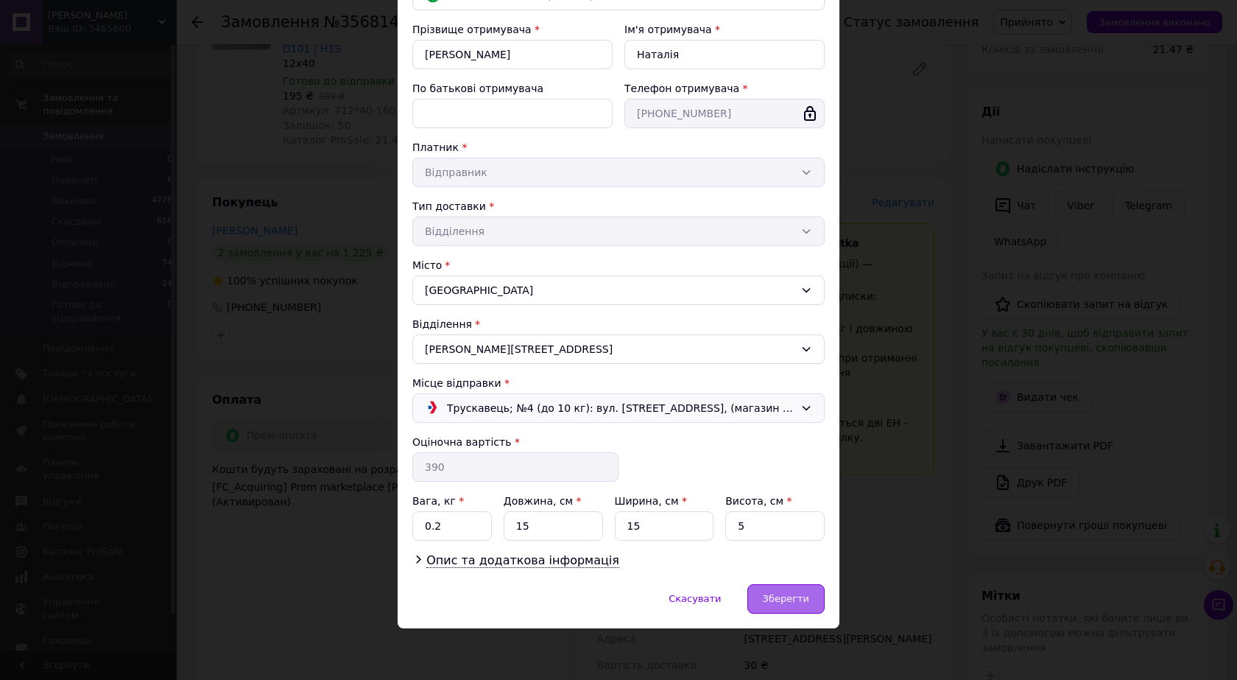
click at [782, 596] on span "Зберегти" at bounding box center [786, 598] width 46 height 11
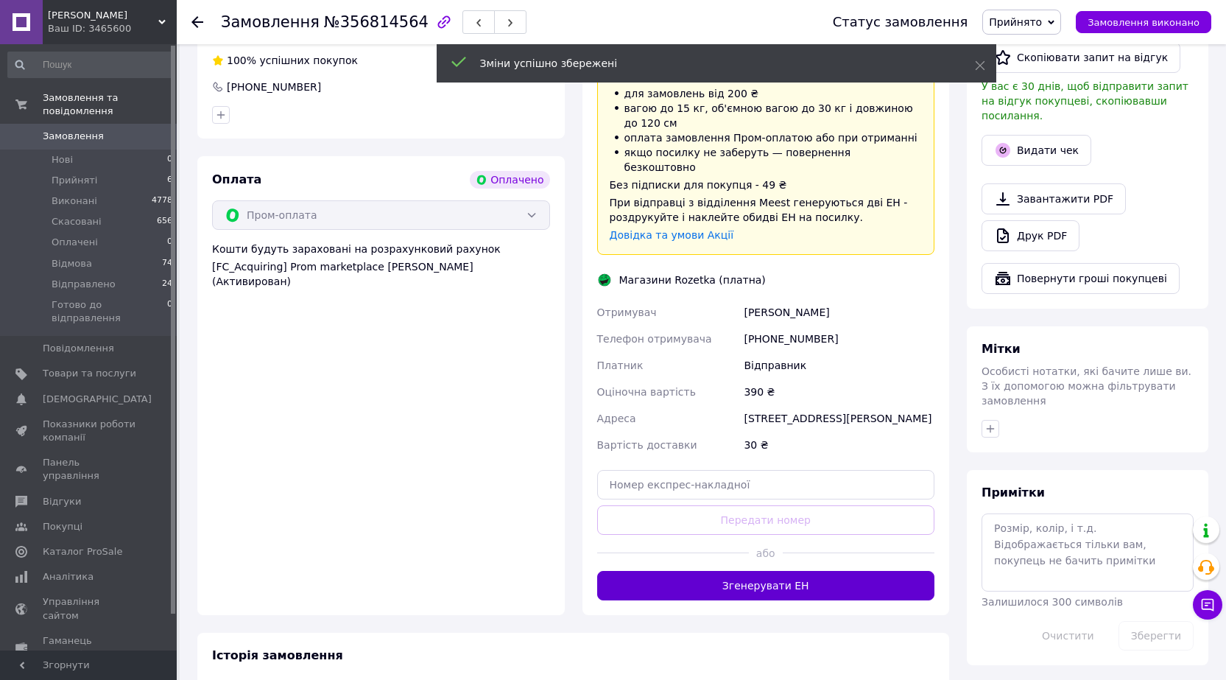
scroll to position [810, 0]
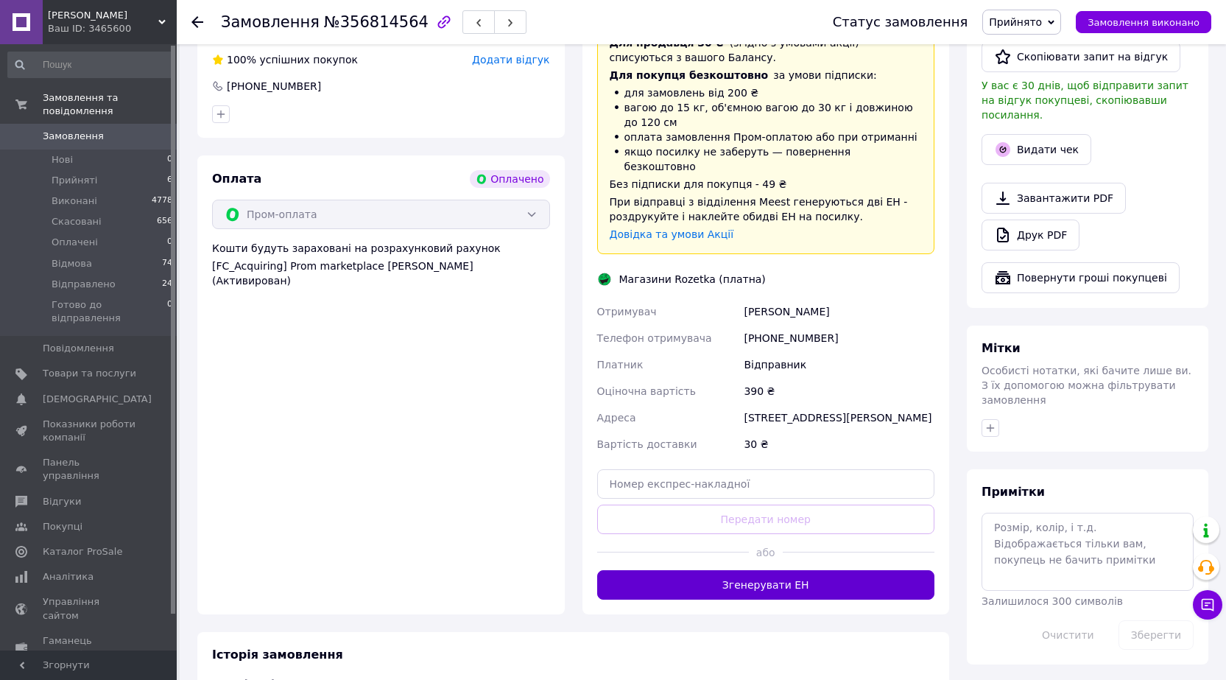
click at [781, 570] on button "Згенерувати ЕН" at bounding box center [766, 584] width 338 height 29
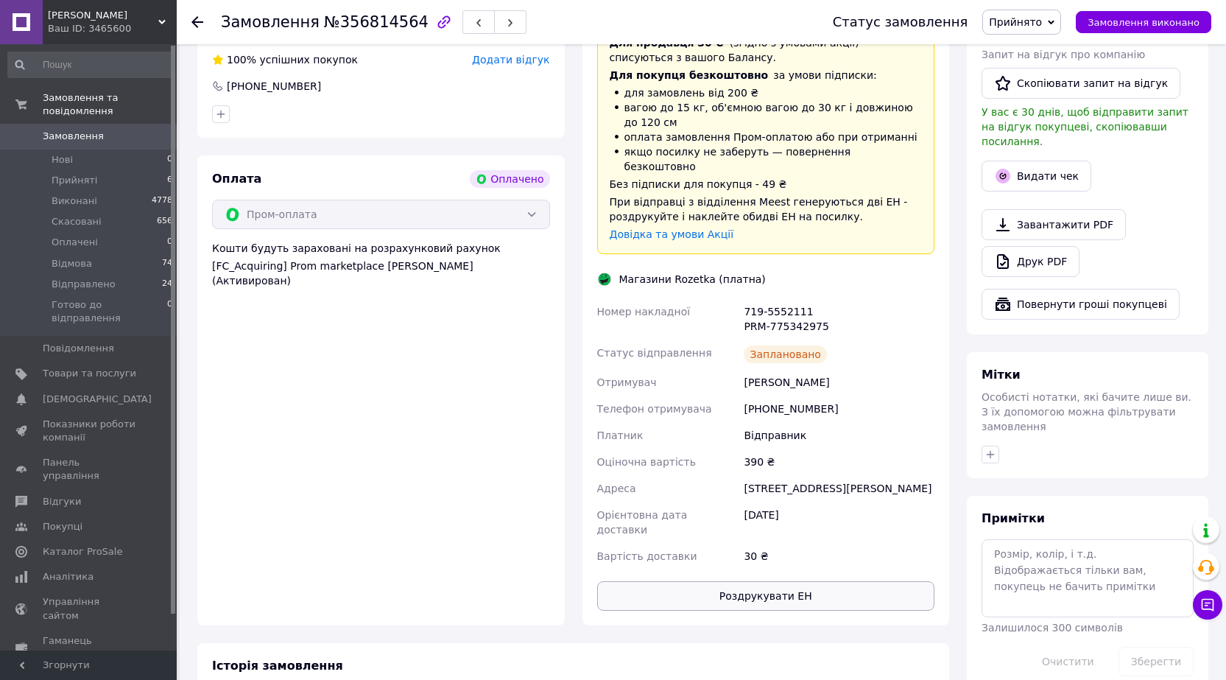
click at [793, 581] on button "Роздрукувати ЕН" at bounding box center [766, 595] width 338 height 29
click at [1025, 161] on button "Видати чек" at bounding box center [1037, 176] width 110 height 31
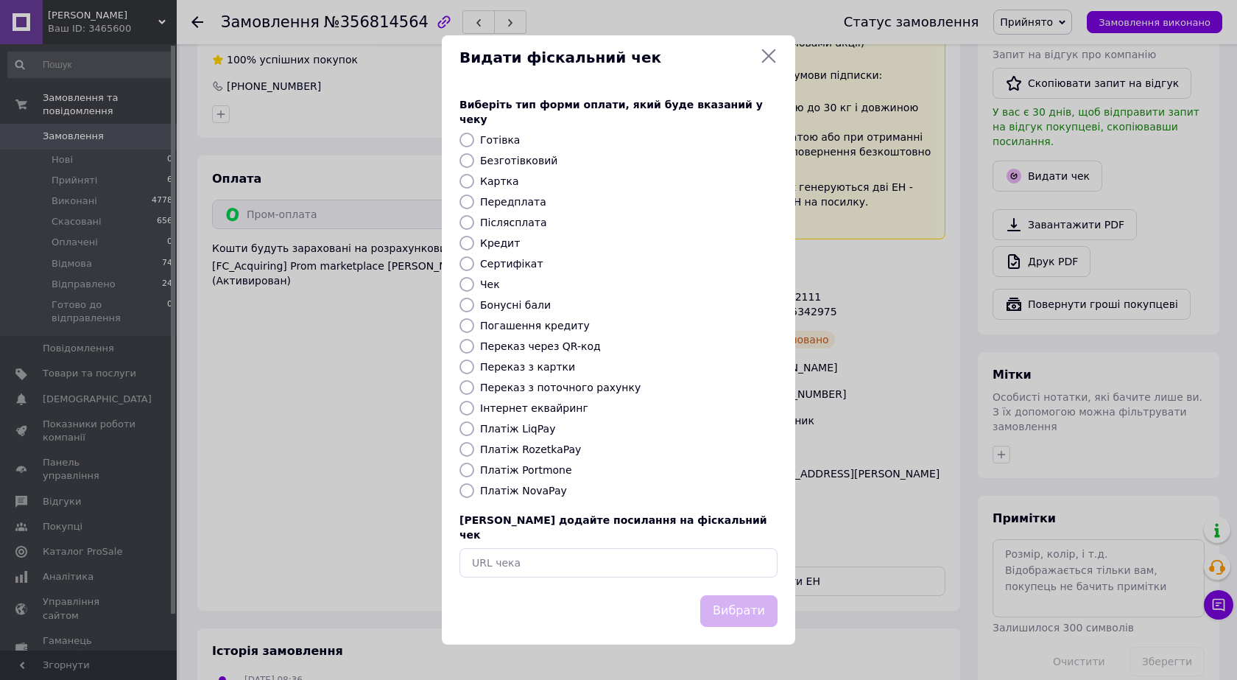
click at [555, 444] on label "Платіж RozetkaPay" at bounding box center [530, 449] width 101 height 12
click at [474, 444] on input "Платіж RozetkaPay" at bounding box center [467, 449] width 15 height 15
radio input "true"
click at [722, 595] on button "Вибрати" at bounding box center [738, 611] width 77 height 32
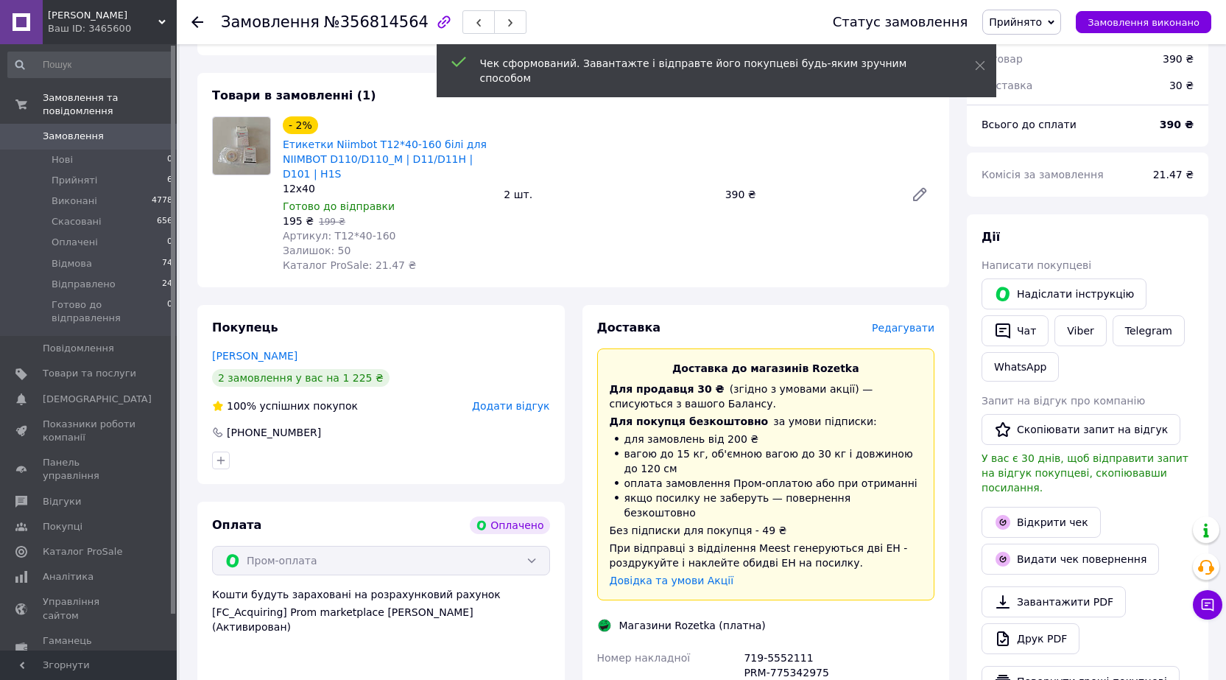
scroll to position [442, 0]
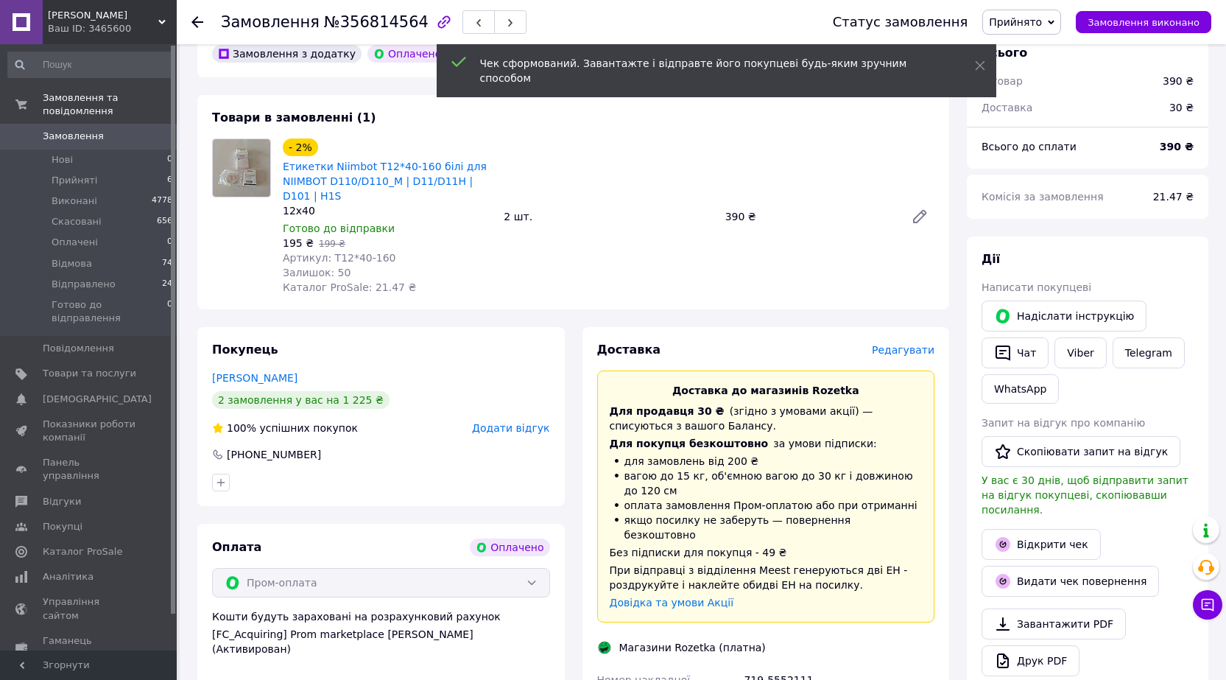
click at [1042, 16] on span "Прийнято" at bounding box center [1015, 22] width 53 height 12
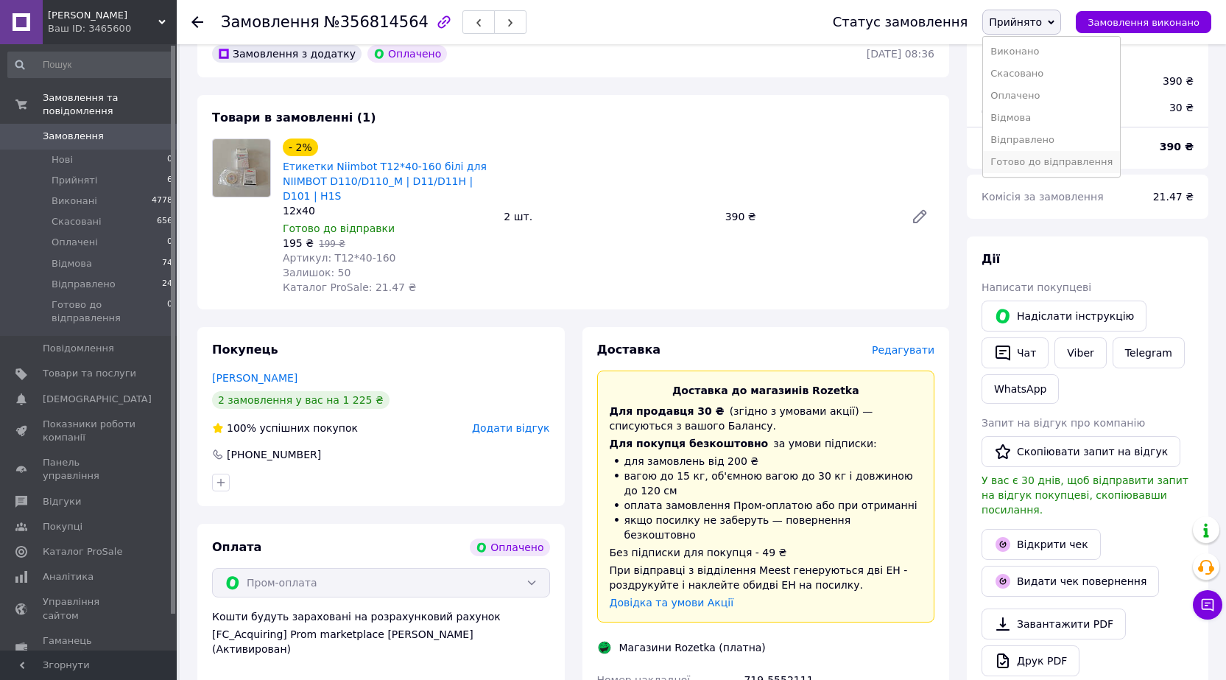
click at [1056, 164] on li "Готово до відправлення" at bounding box center [1051, 162] width 137 height 22
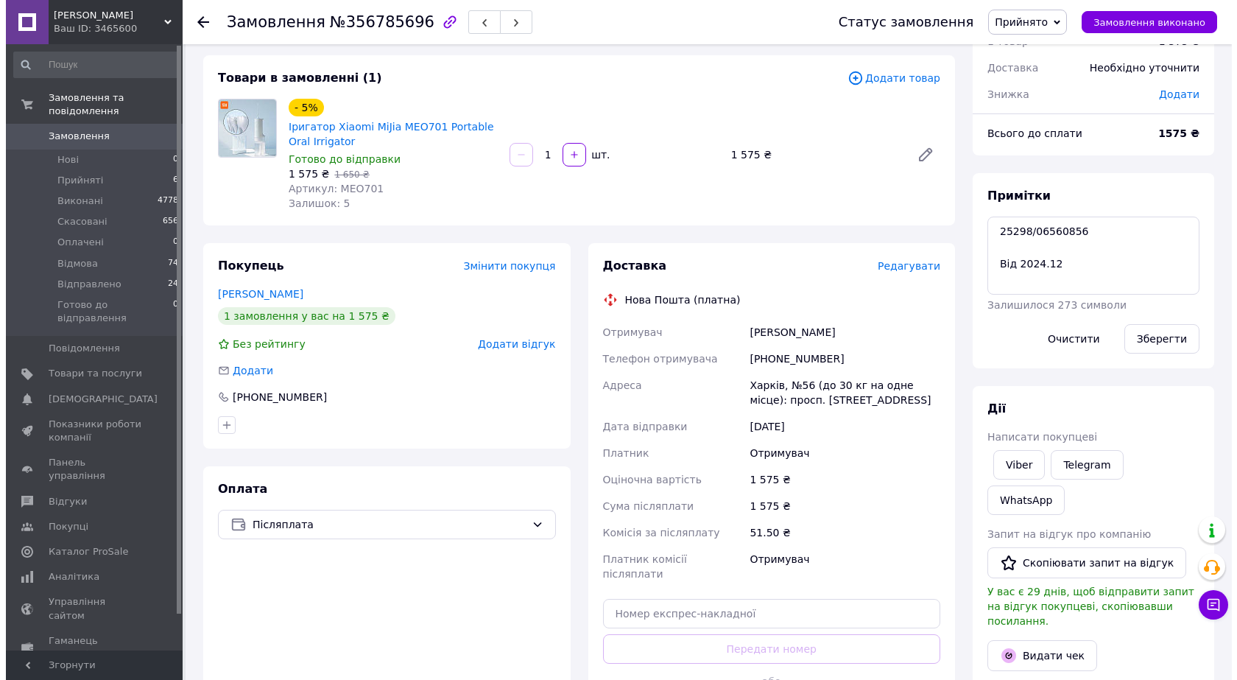
scroll to position [74, 0]
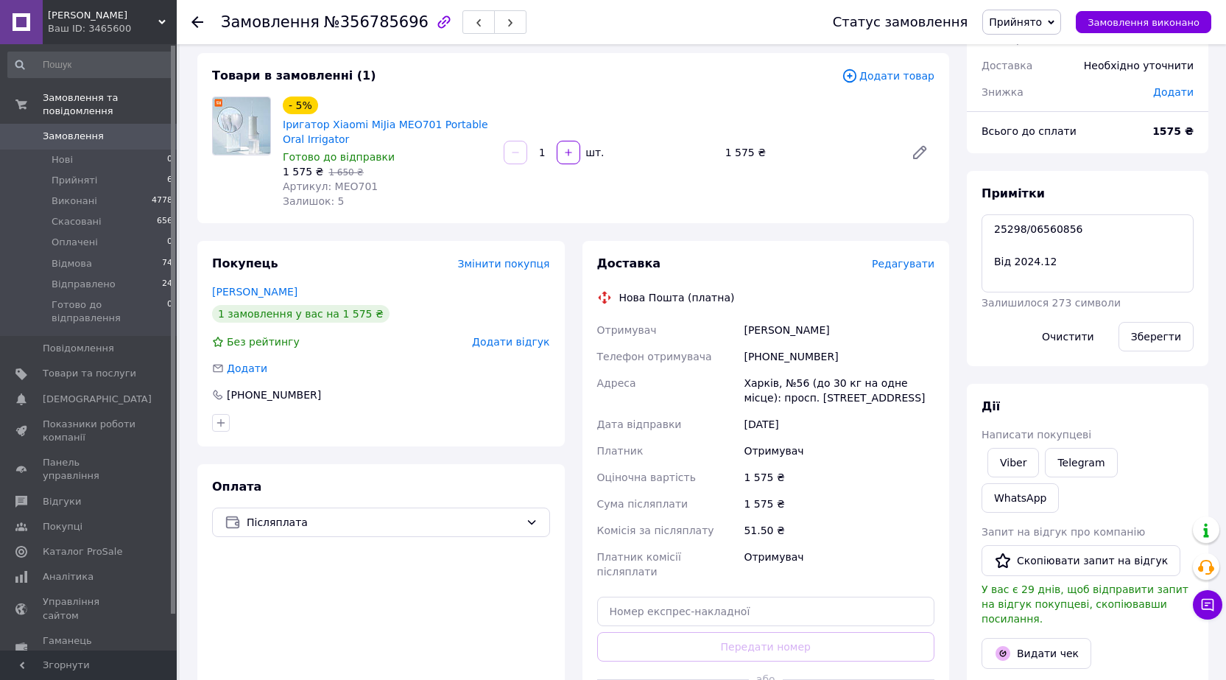
click at [904, 264] on span "Редагувати" at bounding box center [903, 264] width 63 height 12
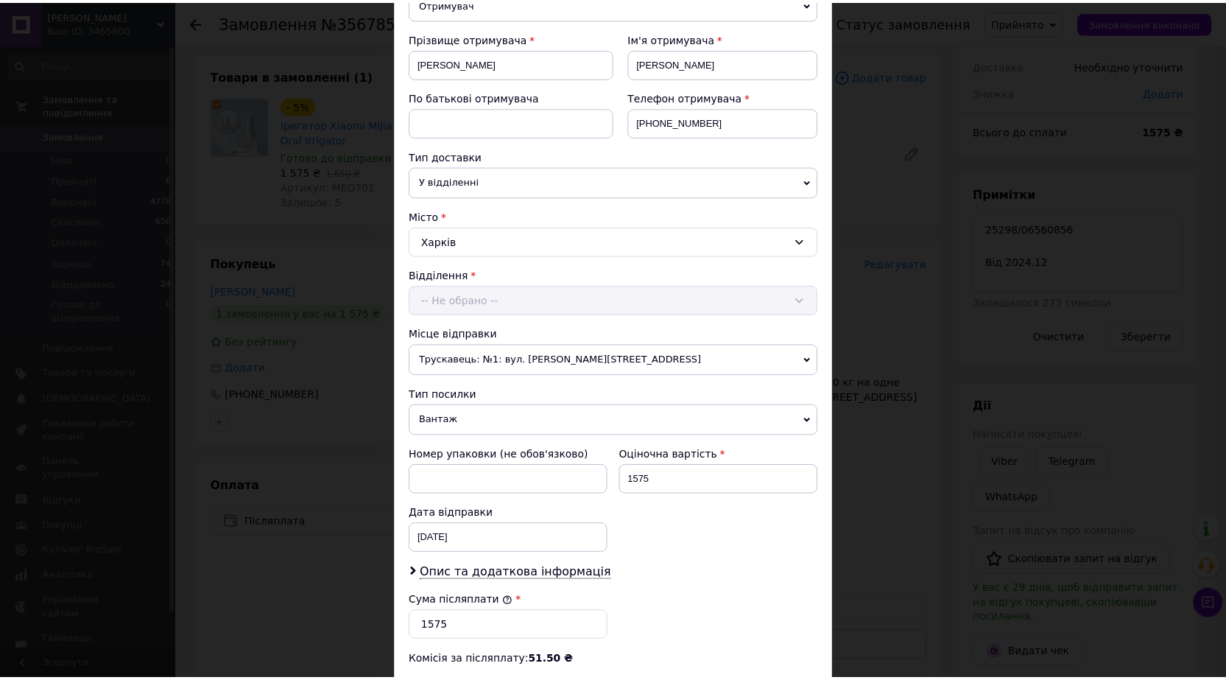
scroll to position [444, 0]
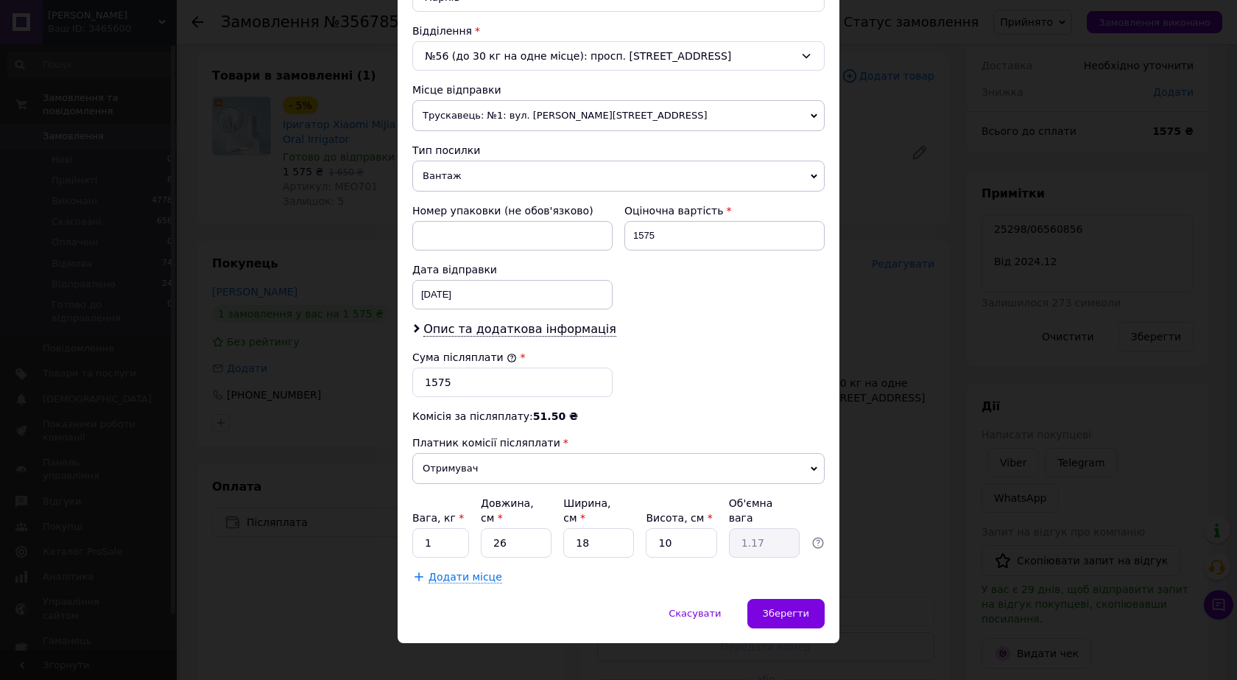
click at [922, 253] on div "× Редагування доставки Спосіб доставки Нова Пошта (платна) Платник Отримувач Ві…" at bounding box center [618, 340] width 1237 height 680
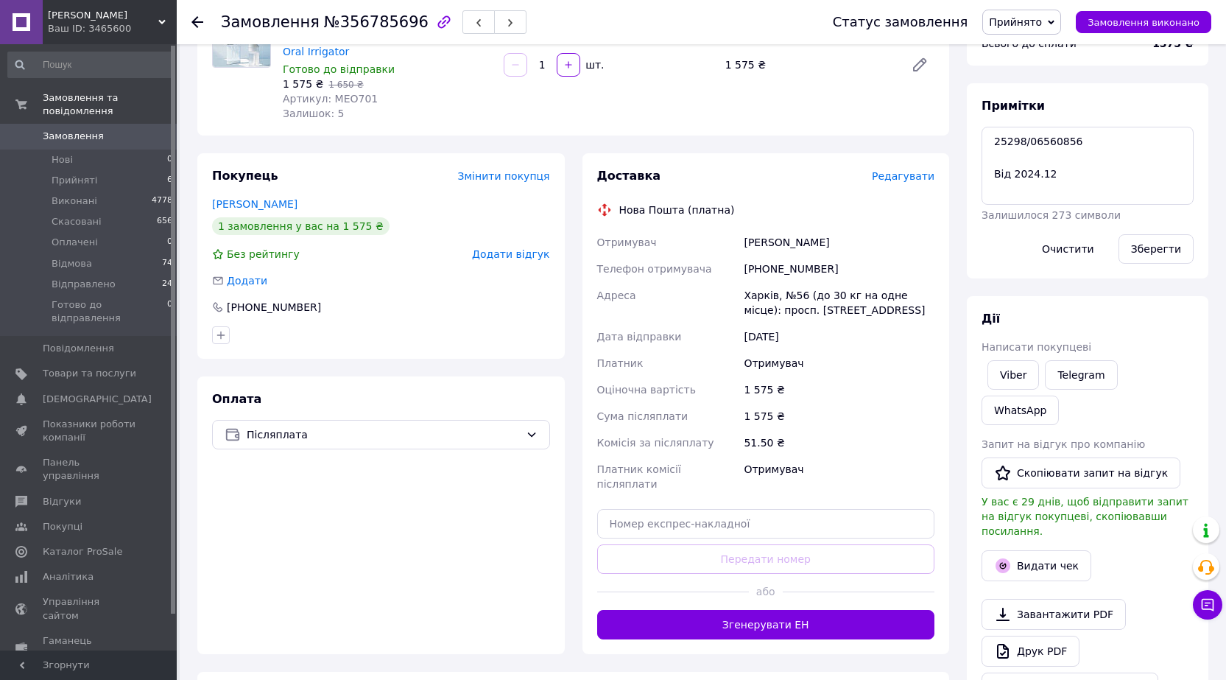
scroll to position [295, 0]
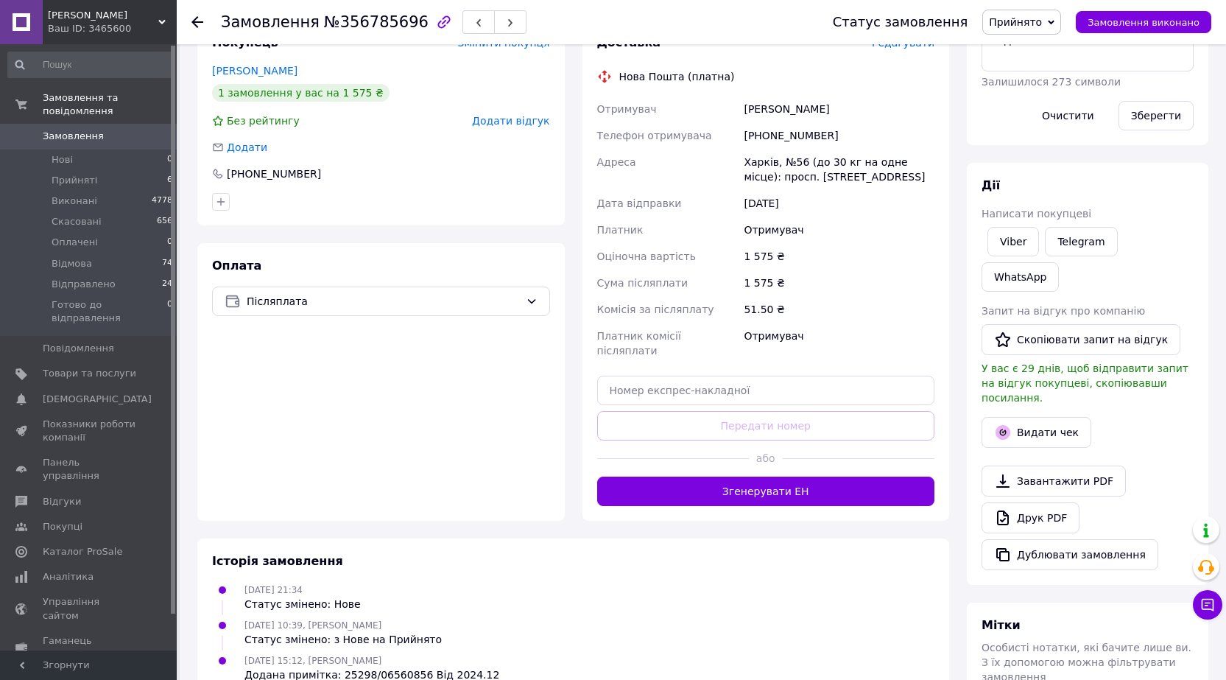
click at [826, 481] on button "Згенерувати ЕН" at bounding box center [766, 491] width 338 height 29
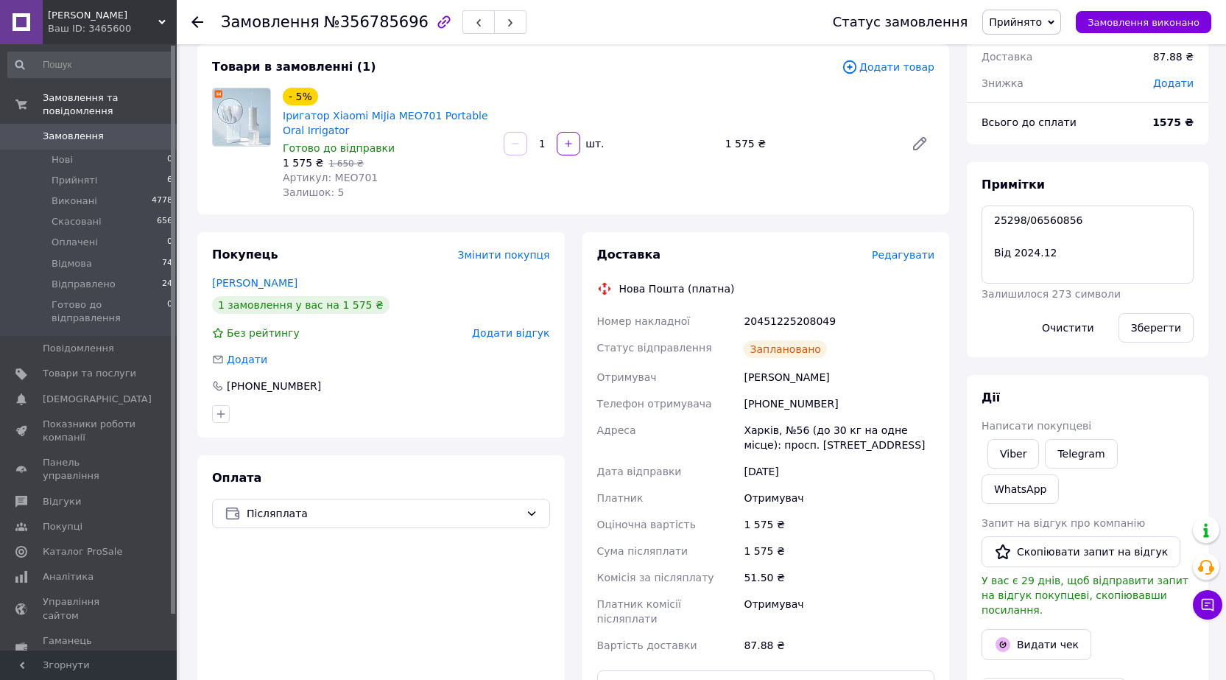
scroll to position [221, 0]
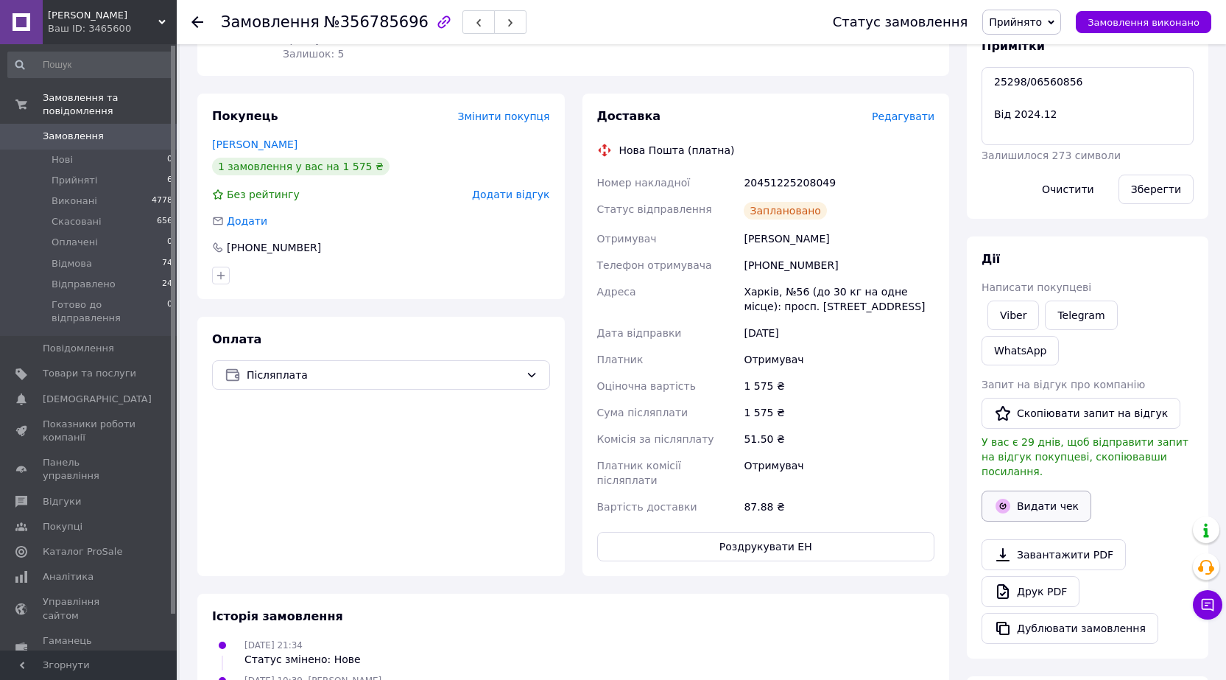
click at [1050, 491] on button "Видати чек" at bounding box center [1037, 506] width 110 height 31
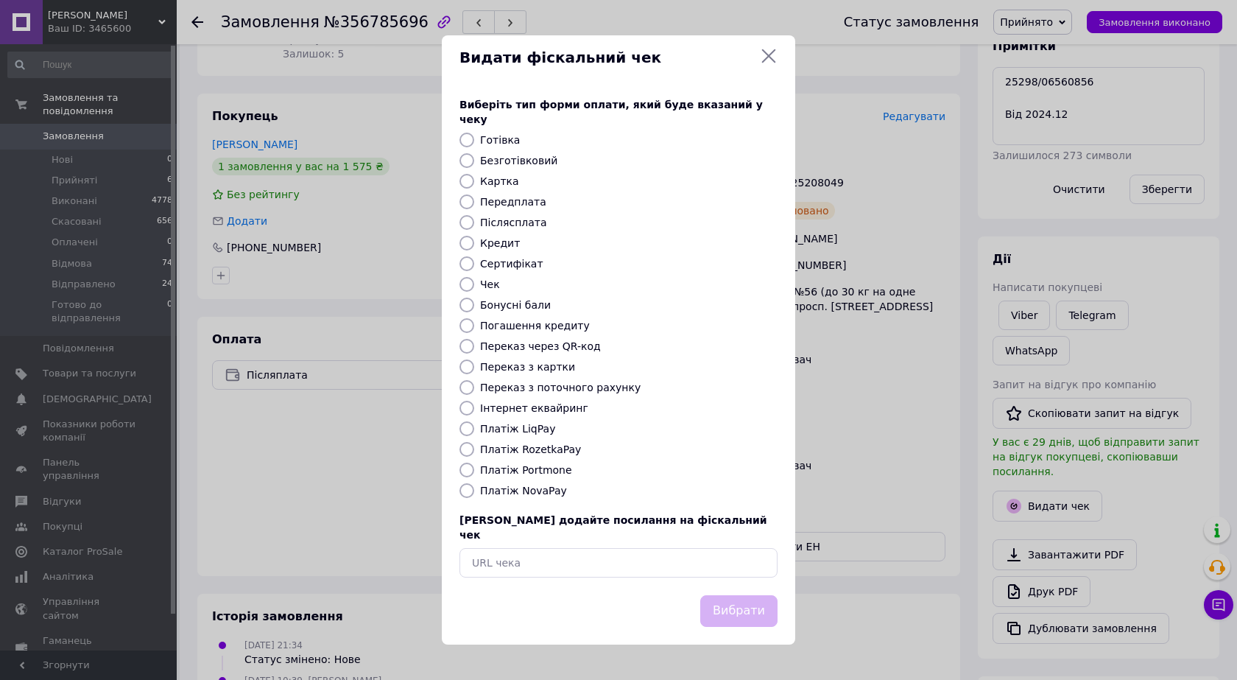
click at [544, 493] on label "Платіж NovaPay" at bounding box center [523, 491] width 87 height 12
click at [474, 493] on input "Платіж NovaPay" at bounding box center [467, 490] width 15 height 15
radio input "true"
click at [779, 598] on div "Вибрати" at bounding box center [739, 611] width 83 height 38
click at [763, 595] on button "Вибрати" at bounding box center [738, 611] width 77 height 32
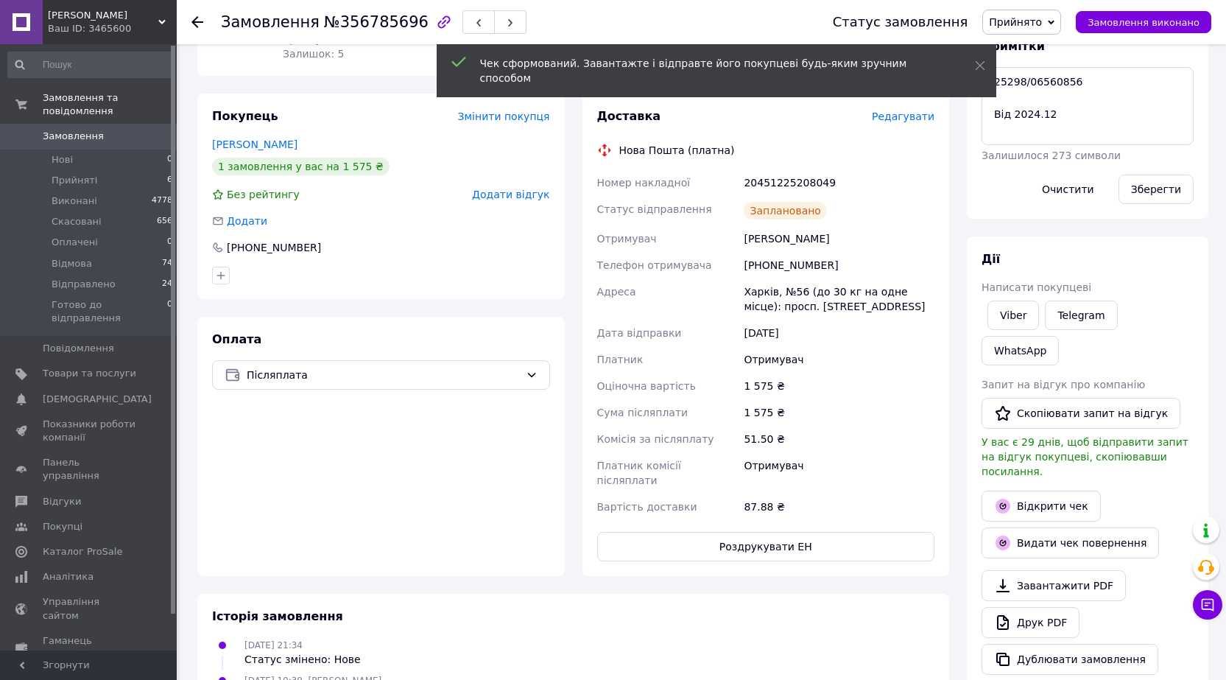
click at [1025, 24] on span "Прийнято" at bounding box center [1015, 22] width 53 height 12
click at [1076, 165] on li "Готово до відправлення" at bounding box center [1051, 162] width 137 height 22
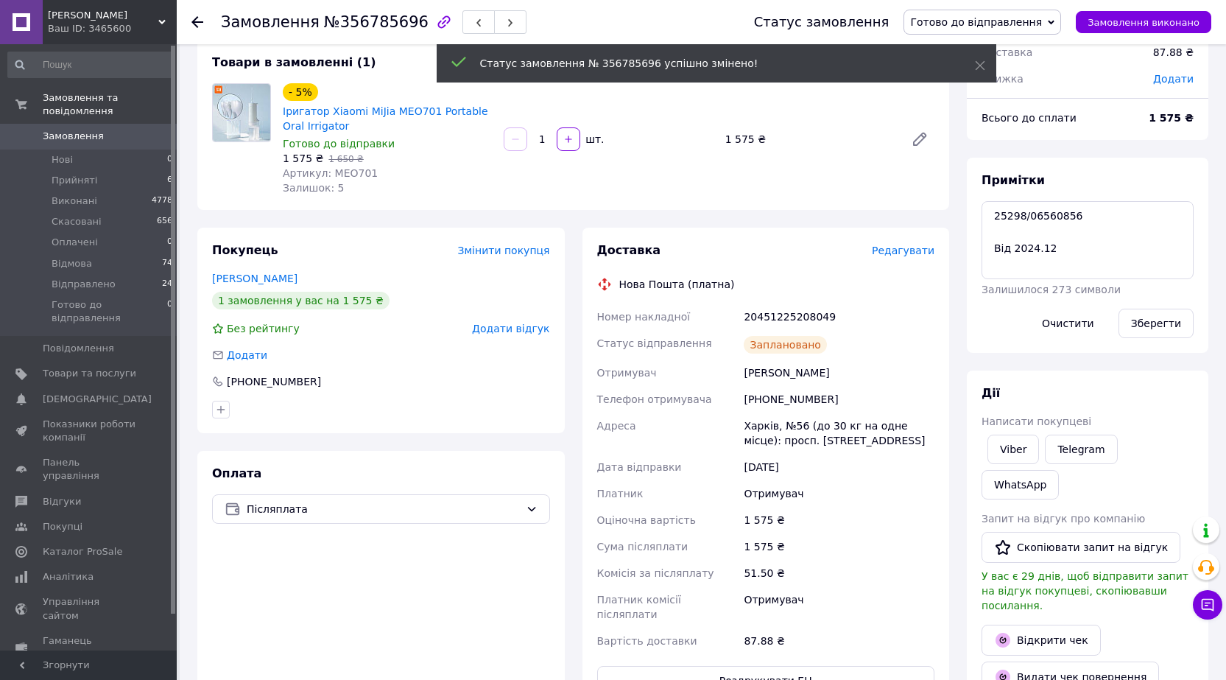
scroll to position [74, 0]
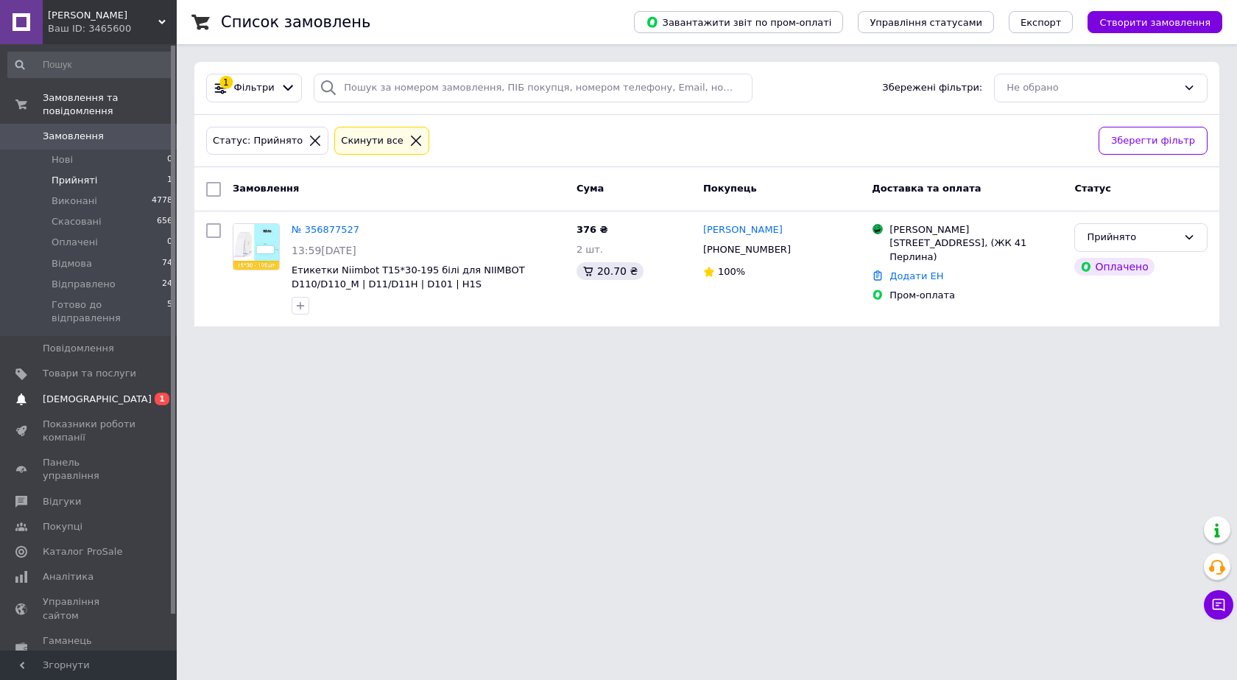
click at [130, 393] on span "[DEMOGRAPHIC_DATA]" at bounding box center [90, 399] width 94 height 13
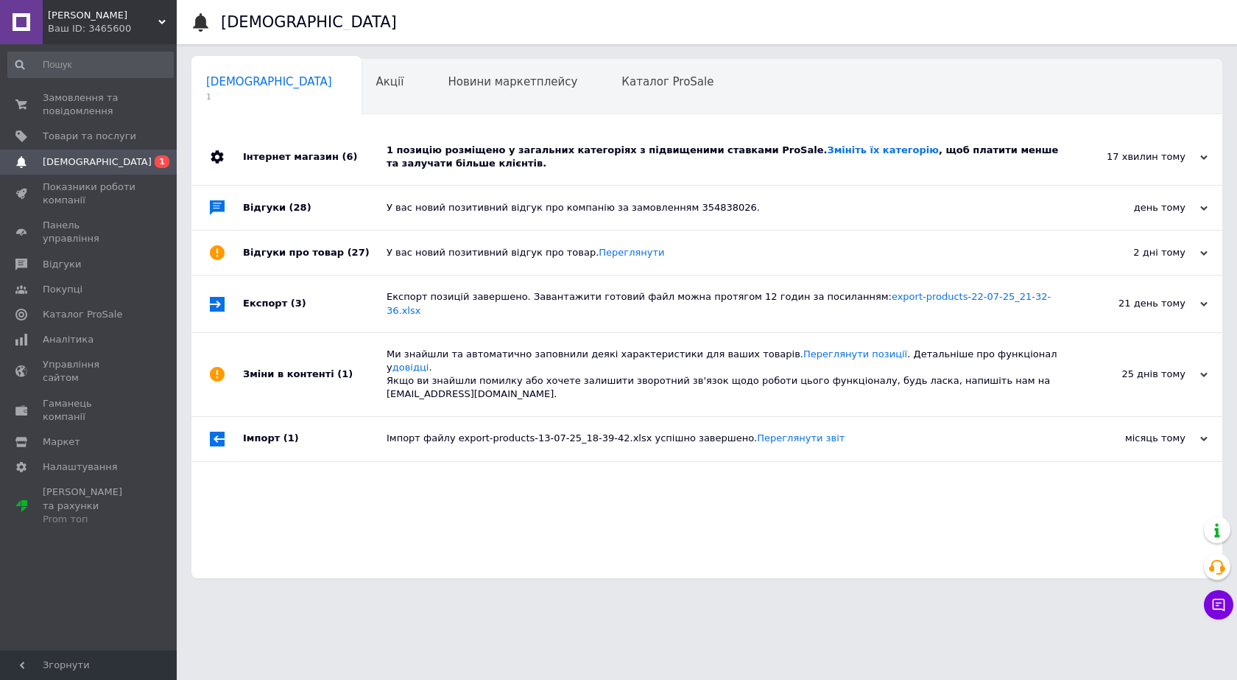
click at [449, 147] on div "1 позицію розміщено у загальних категоріях з підвищеними ставками ProSale. Змін…" at bounding box center [724, 157] width 674 height 27
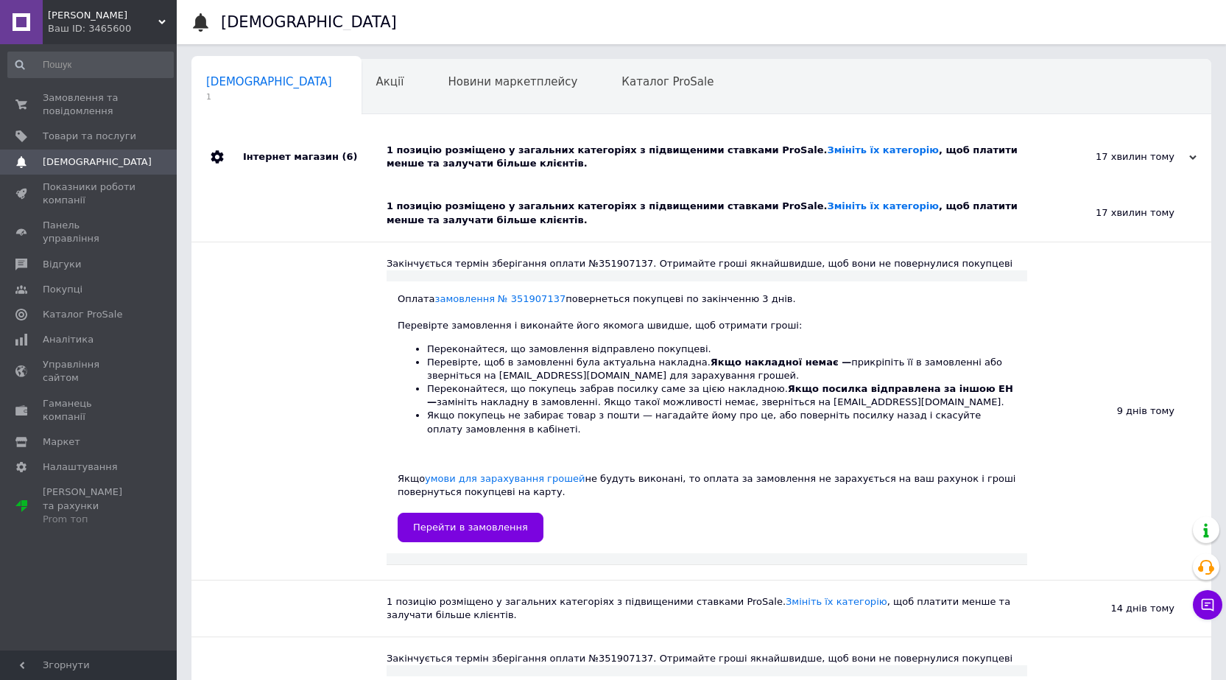
drag, startPoint x: 482, startPoint y: 167, endPoint x: 228, endPoint y: 120, distance: 259.2
click at [482, 166] on div "1 позицію розміщено у загальних категоріях з підвищеними ставками ProSale. Змін…" at bounding box center [718, 157] width 663 height 27
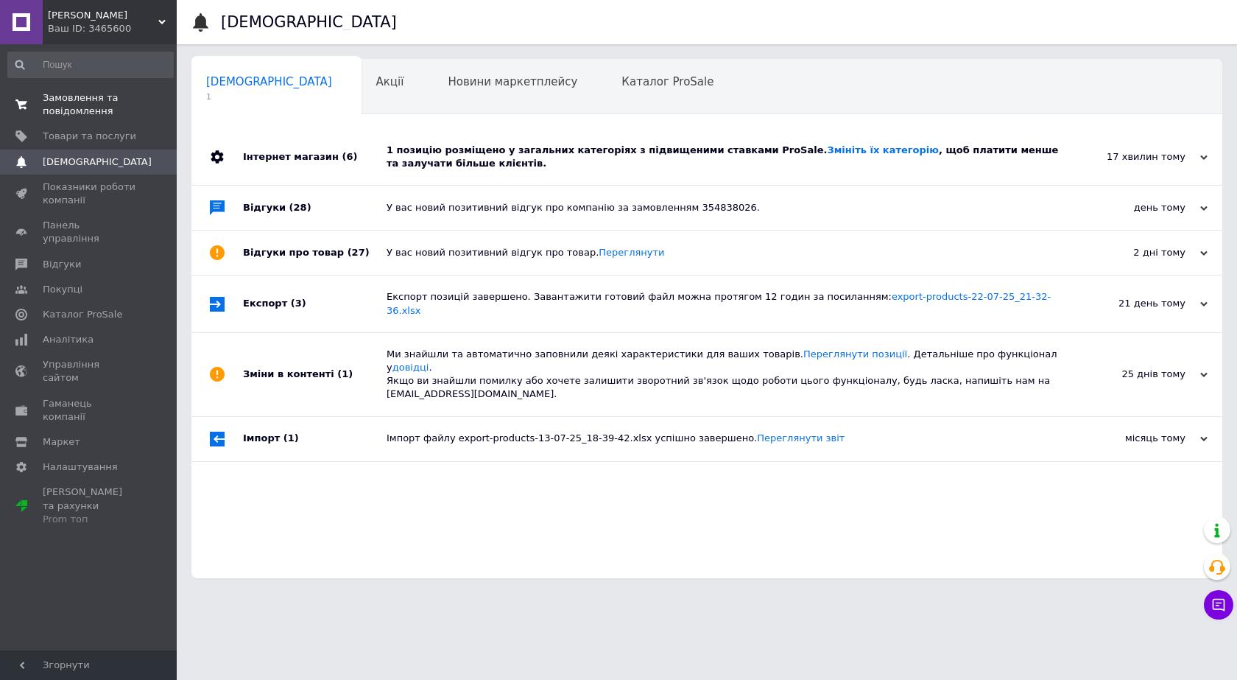
click at [124, 108] on span "Замовлення та повідомлення" at bounding box center [90, 104] width 94 height 27
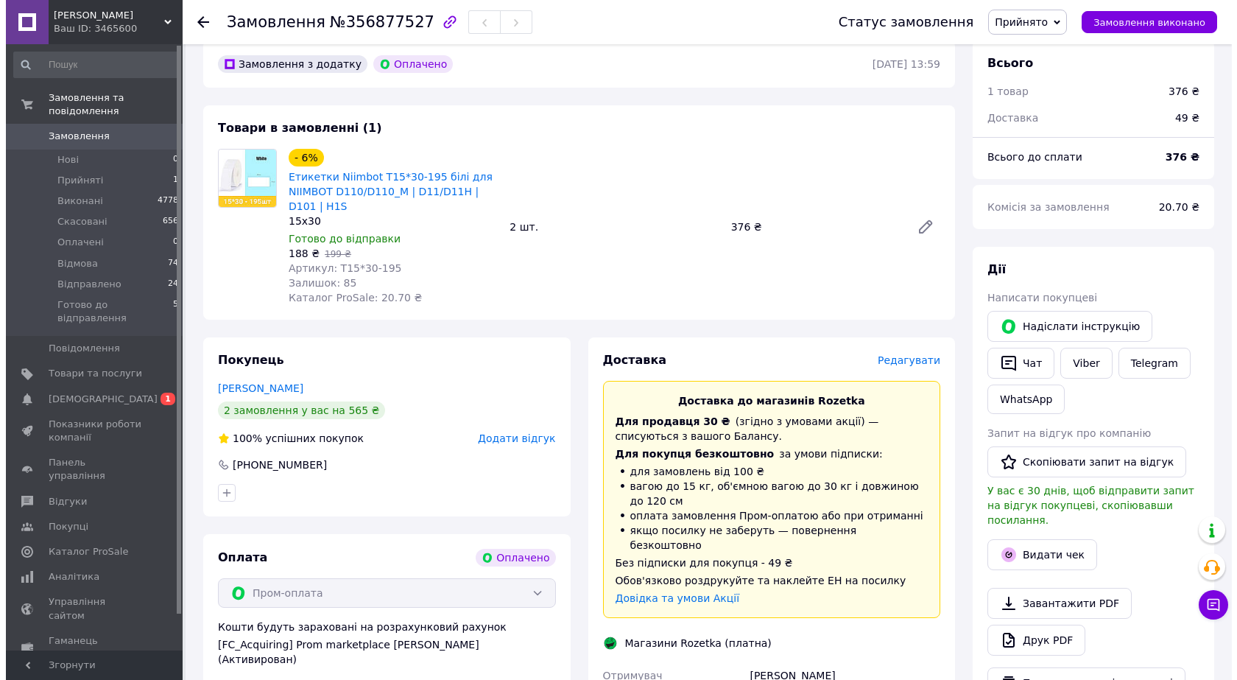
scroll to position [516, 0]
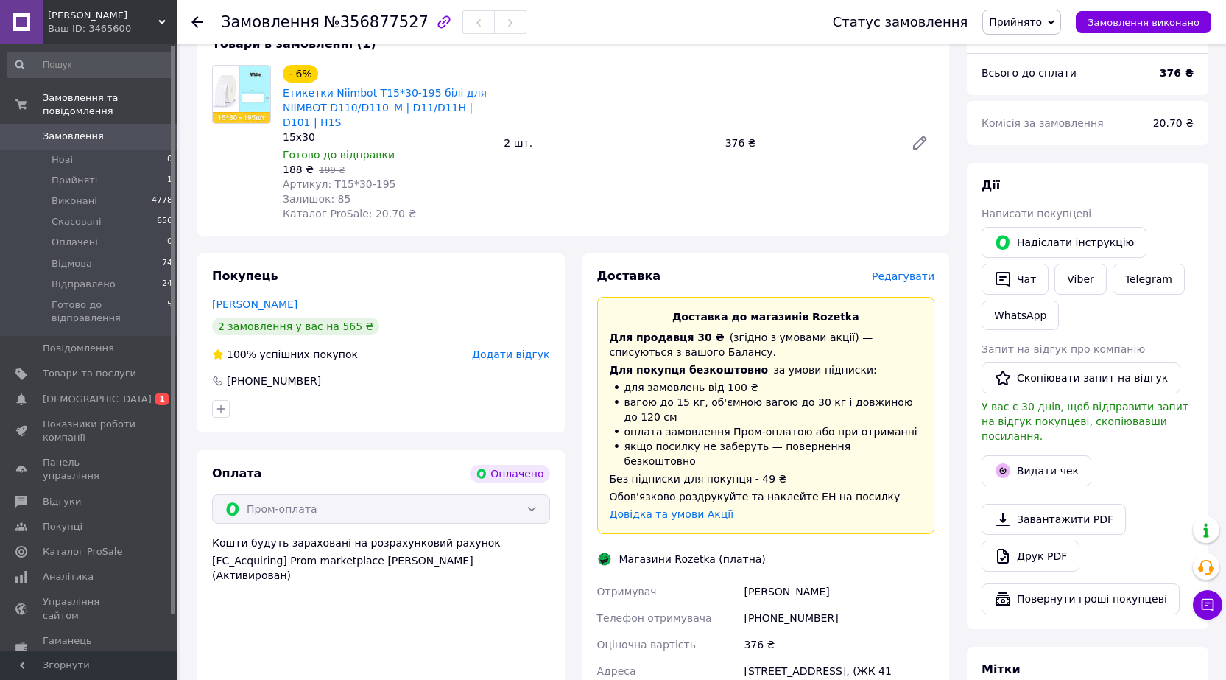
click at [901, 270] on span "Редагувати" at bounding box center [903, 276] width 63 height 12
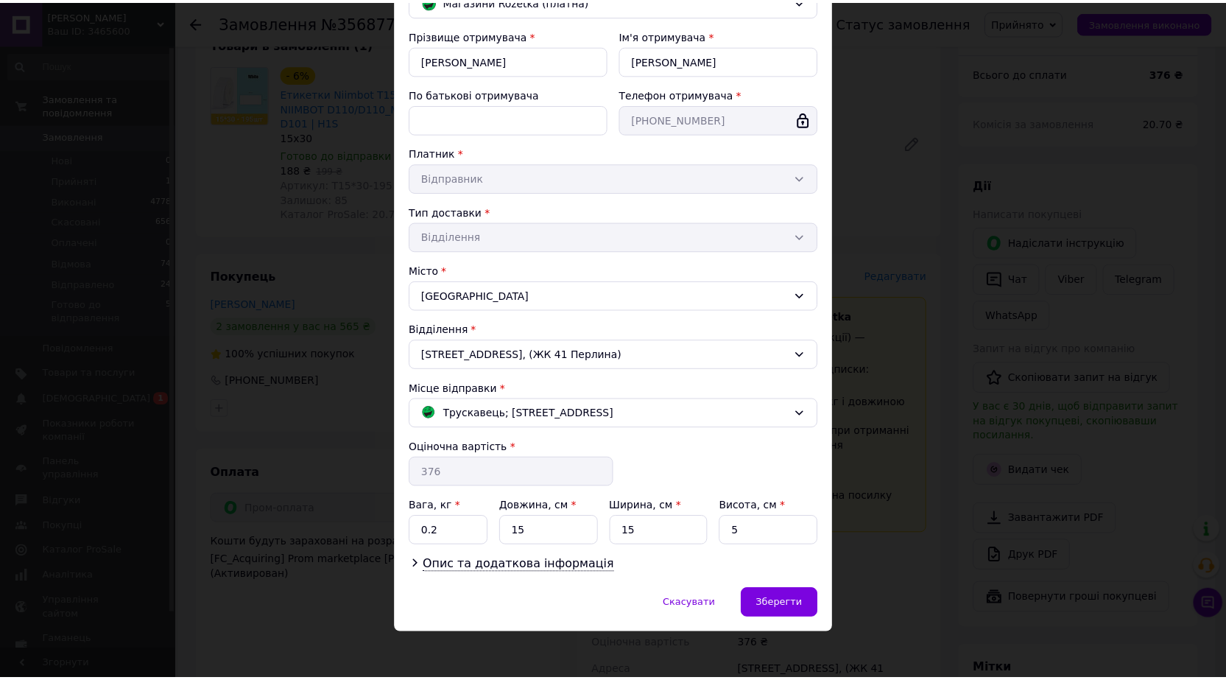
scroll to position [148, 0]
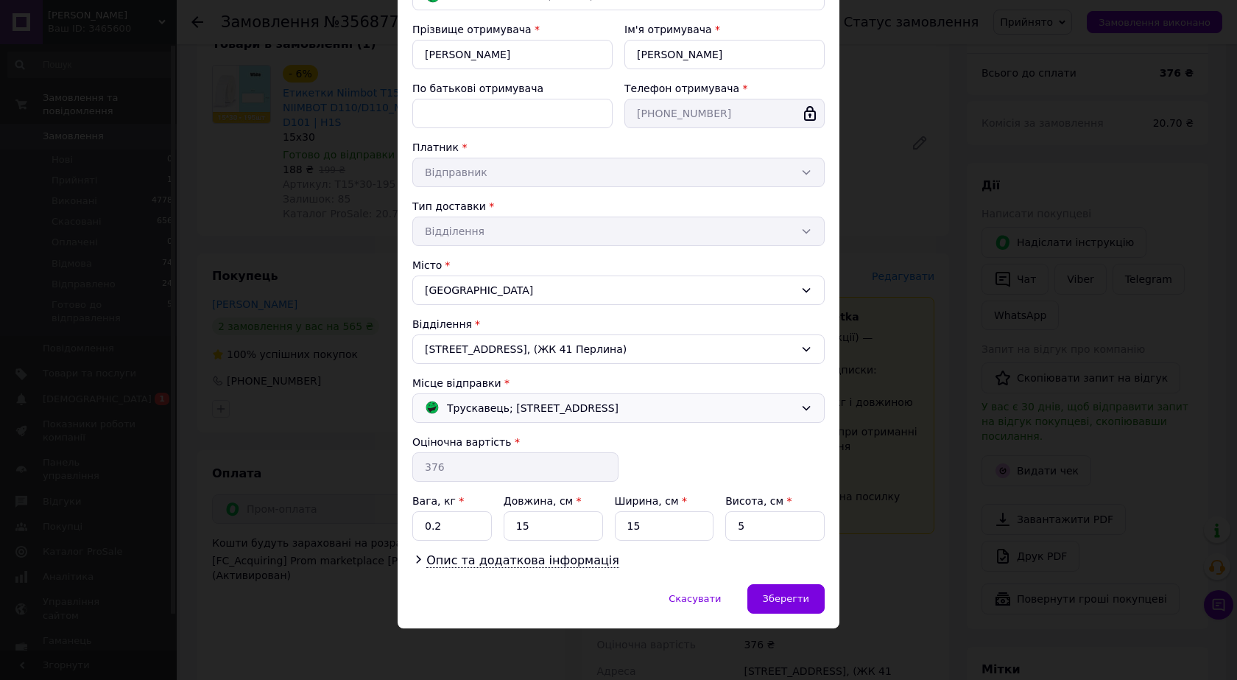
click at [664, 413] on div "Трускавець; Стебницька, 43 А" at bounding box center [609, 408] width 377 height 16
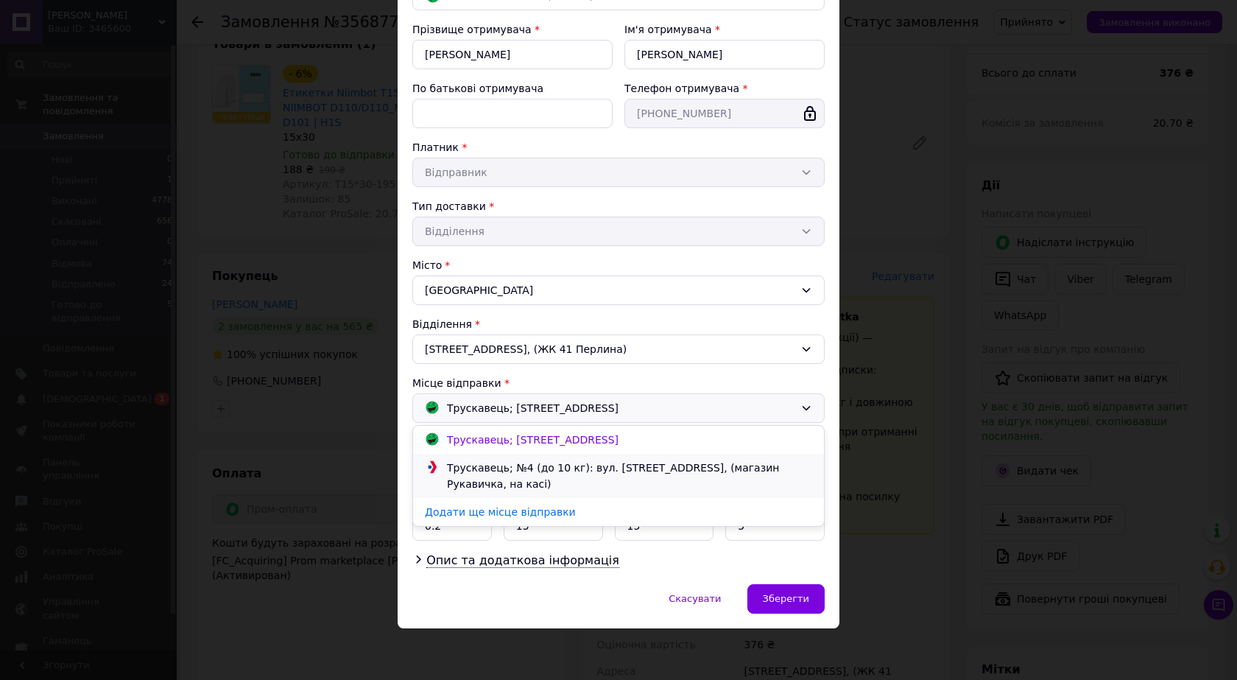
click at [636, 469] on div "Трускавець; №4 (до 10 кг): вул. Українки Лесі, 3, (магазин Рукавичка, на касі)" at bounding box center [629, 476] width 373 height 32
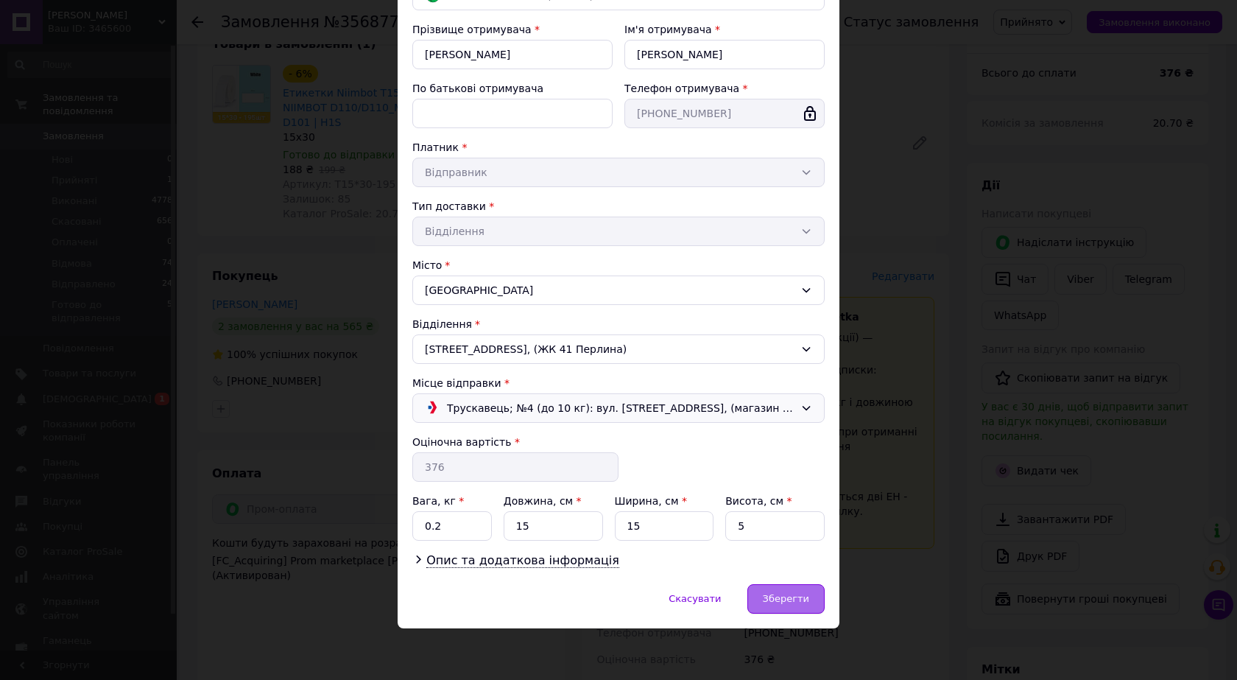
click at [790, 586] on div "Зберегти" at bounding box center [786, 598] width 77 height 29
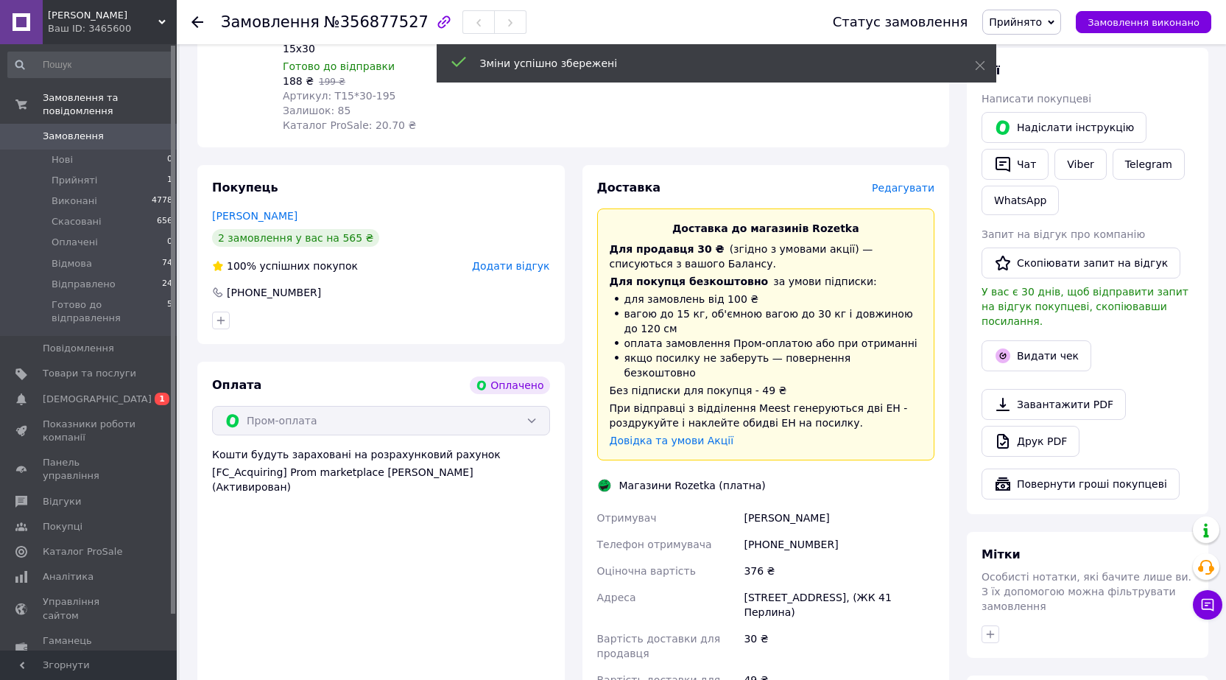
scroll to position [810, 0]
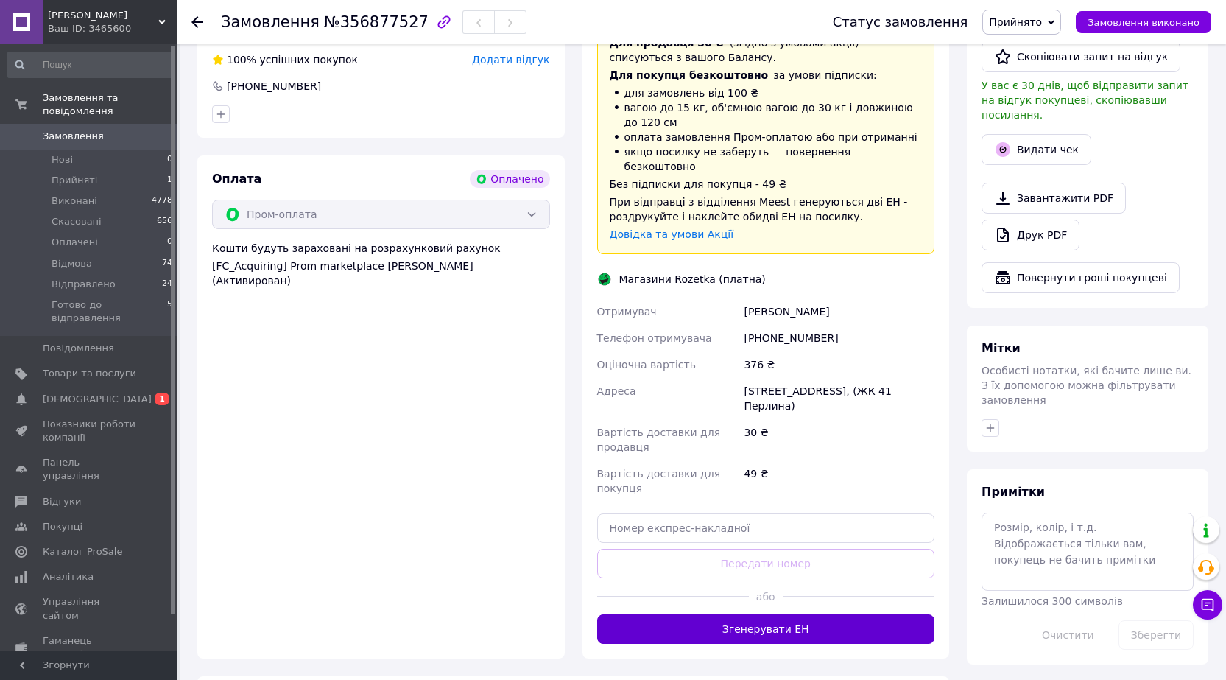
click at [812, 614] on button "Згенерувати ЕН" at bounding box center [766, 628] width 338 height 29
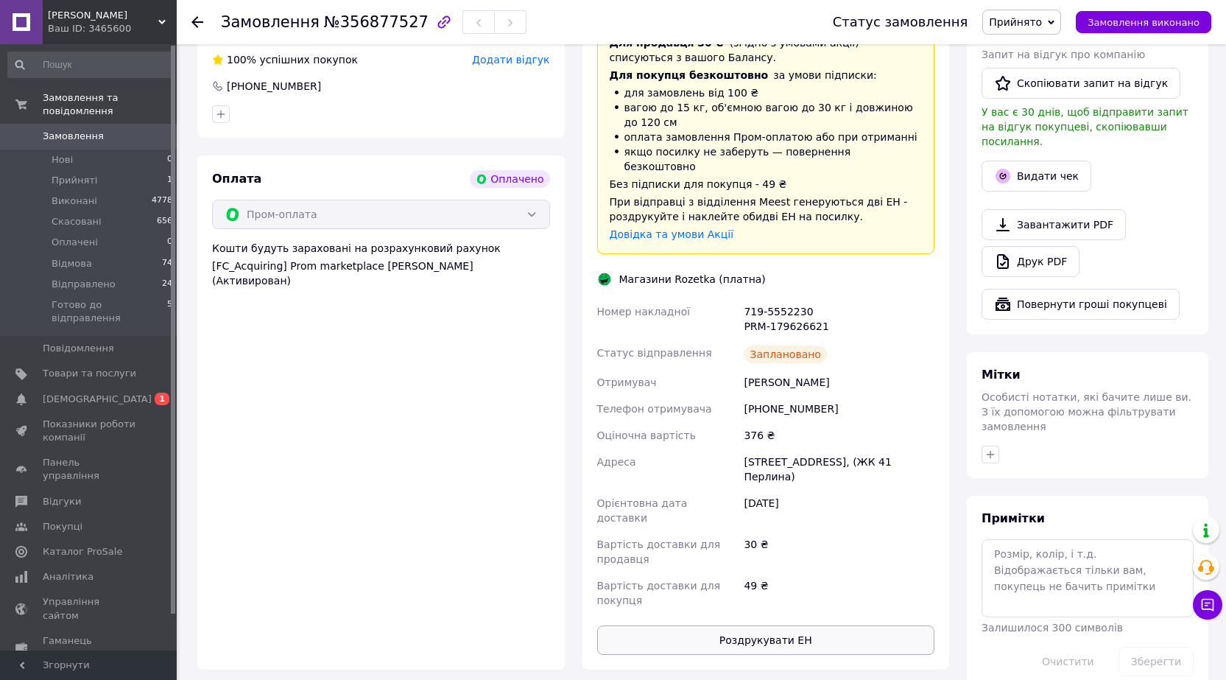
click at [759, 625] on button "Роздрукувати ЕН" at bounding box center [766, 639] width 338 height 29
click at [1025, 161] on button "Видати чек" at bounding box center [1037, 176] width 110 height 31
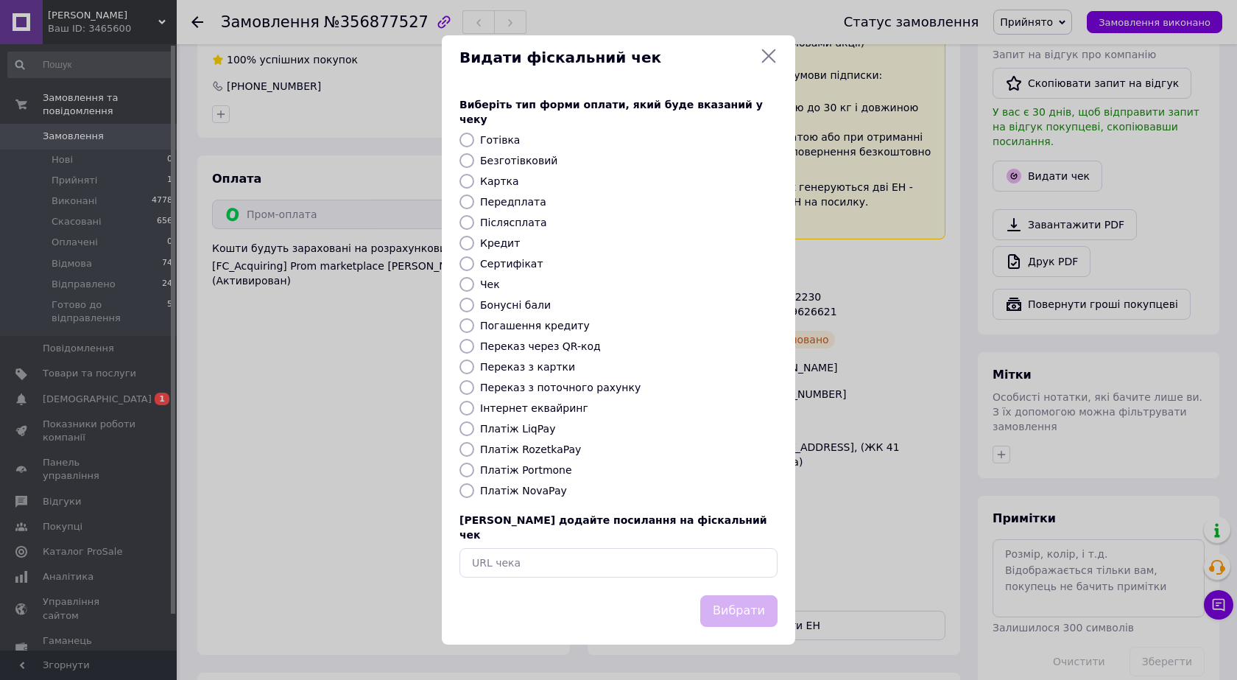
click at [550, 447] on label "Платіж RozetkaPay" at bounding box center [530, 449] width 101 height 12
click at [474, 447] on input "Платіж RozetkaPay" at bounding box center [467, 449] width 15 height 15
radio input "true"
click at [734, 611] on button "Вибрати" at bounding box center [738, 611] width 77 height 32
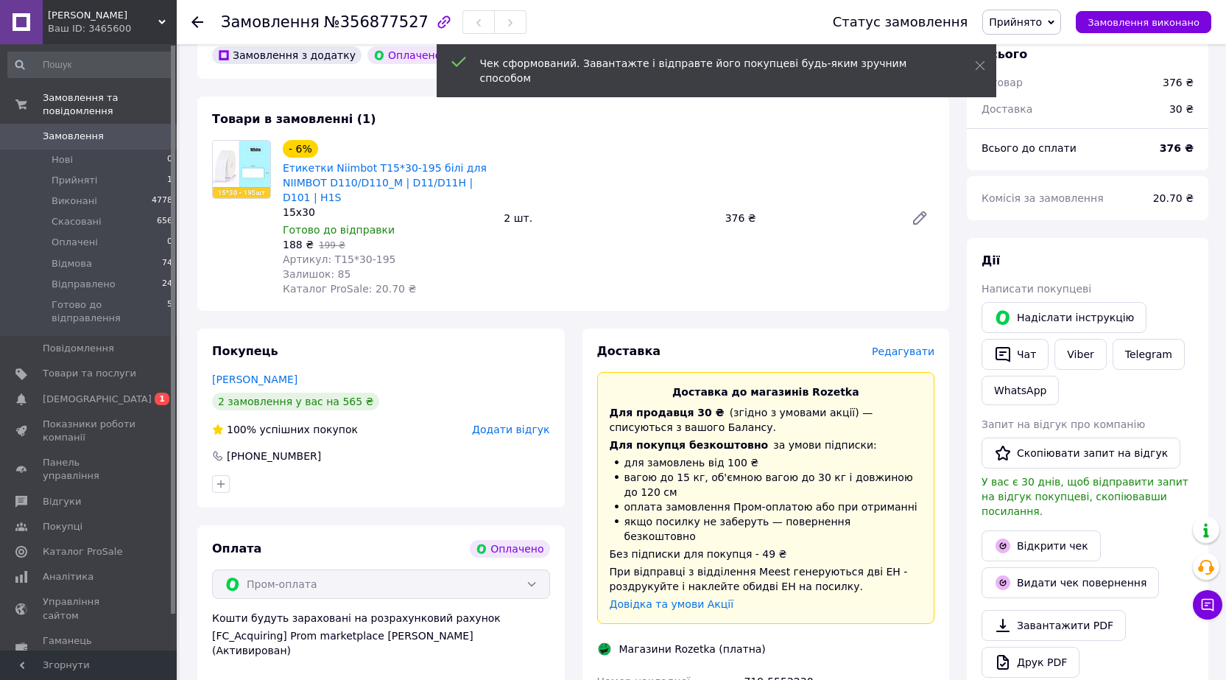
scroll to position [368, 0]
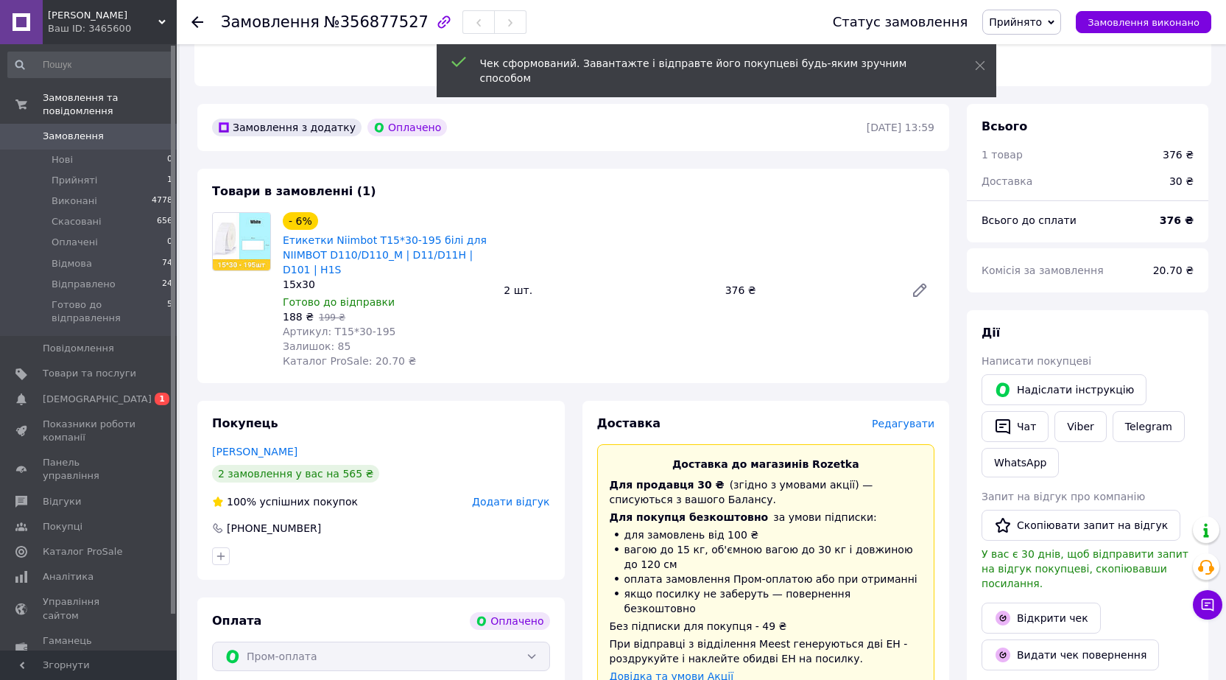
click at [1043, 31] on span "Прийнято" at bounding box center [1022, 22] width 79 height 25
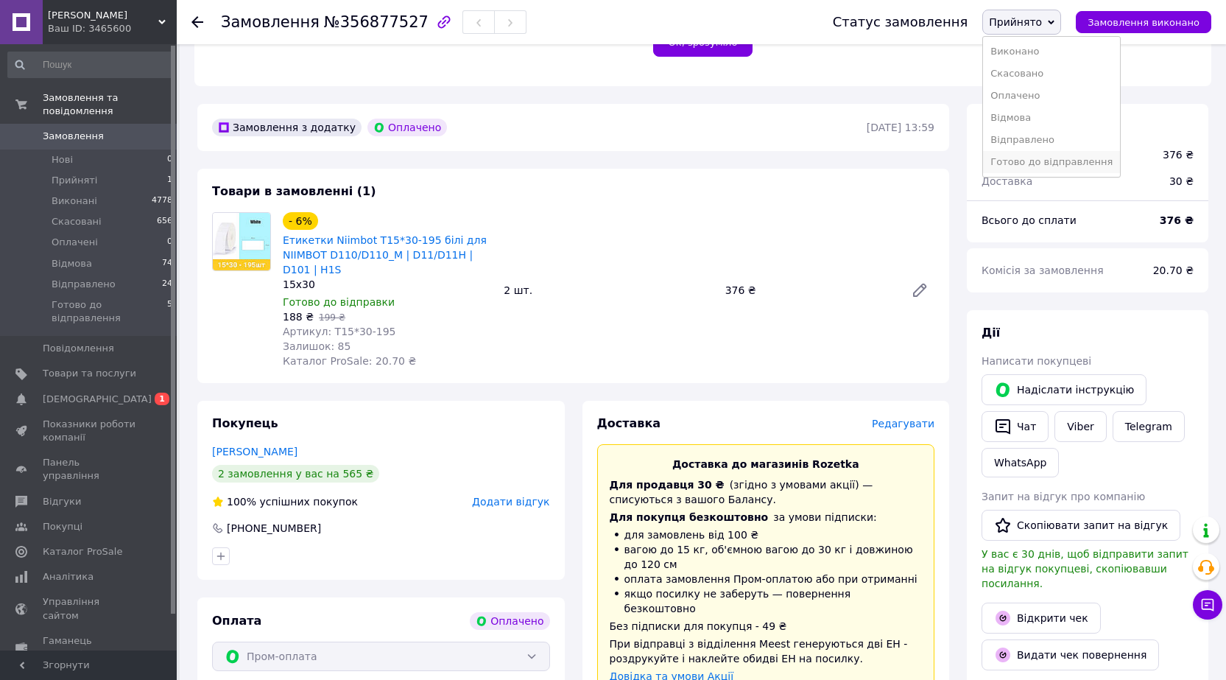
click at [1030, 161] on li "Готово до відправлення" at bounding box center [1051, 162] width 137 height 22
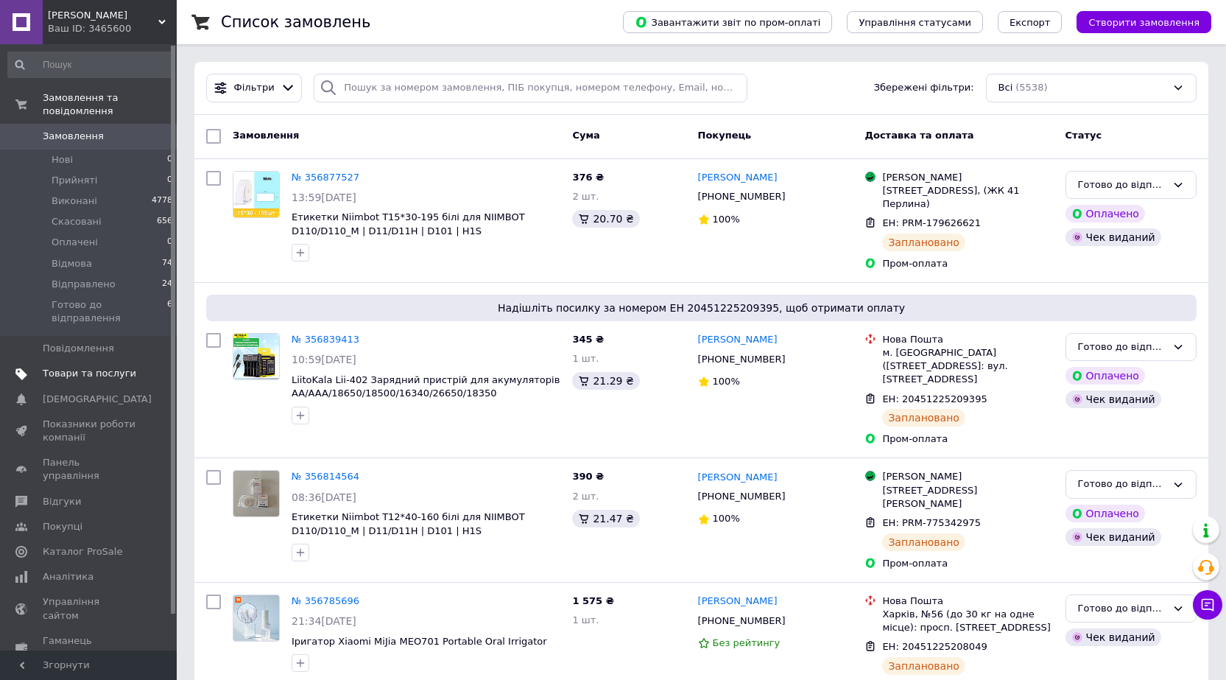
click at [99, 367] on span "Товари та послуги" at bounding box center [90, 373] width 94 height 13
